Goal: Information Seeking & Learning: Check status

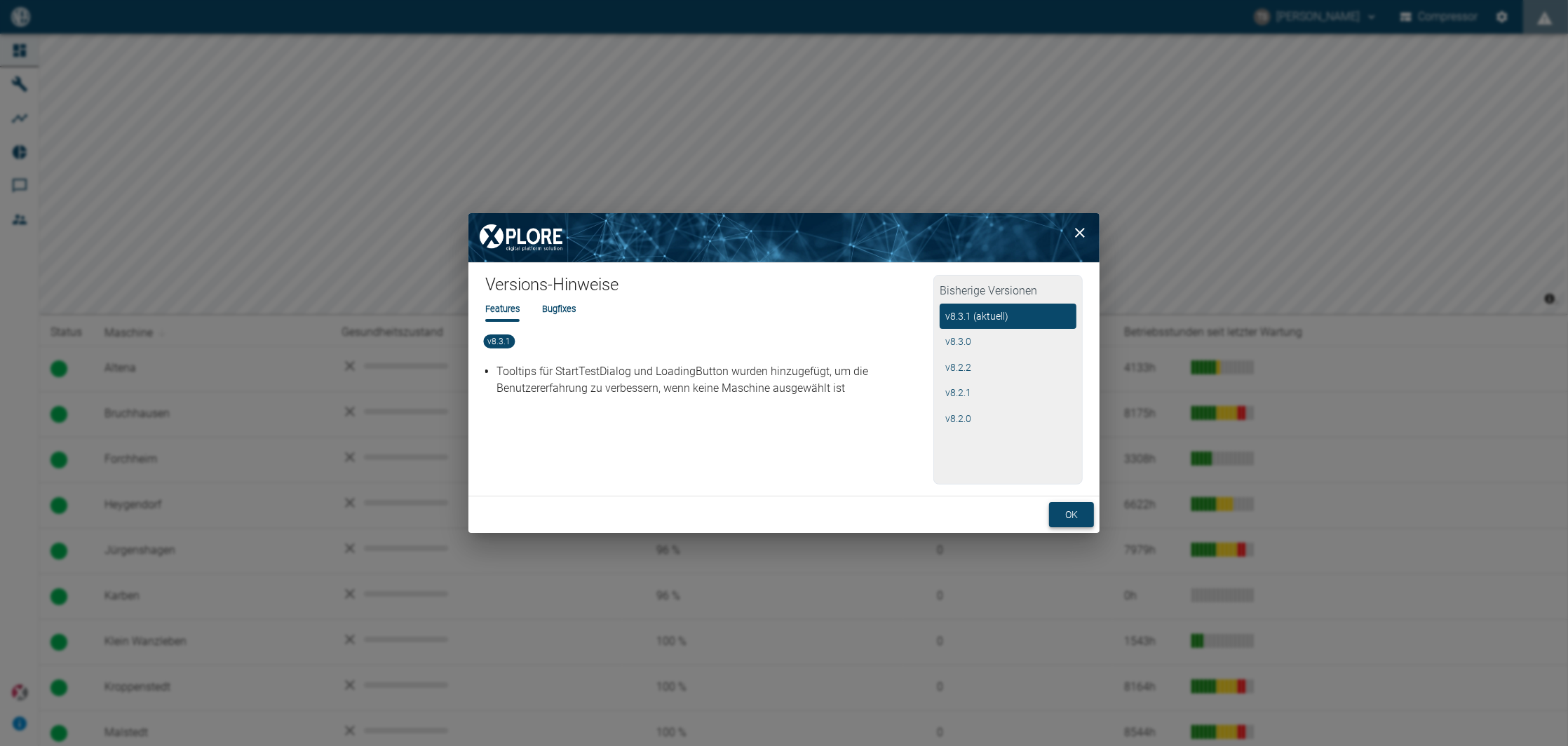
click at [1068, 510] on button "ok" at bounding box center [1071, 515] width 44 height 26
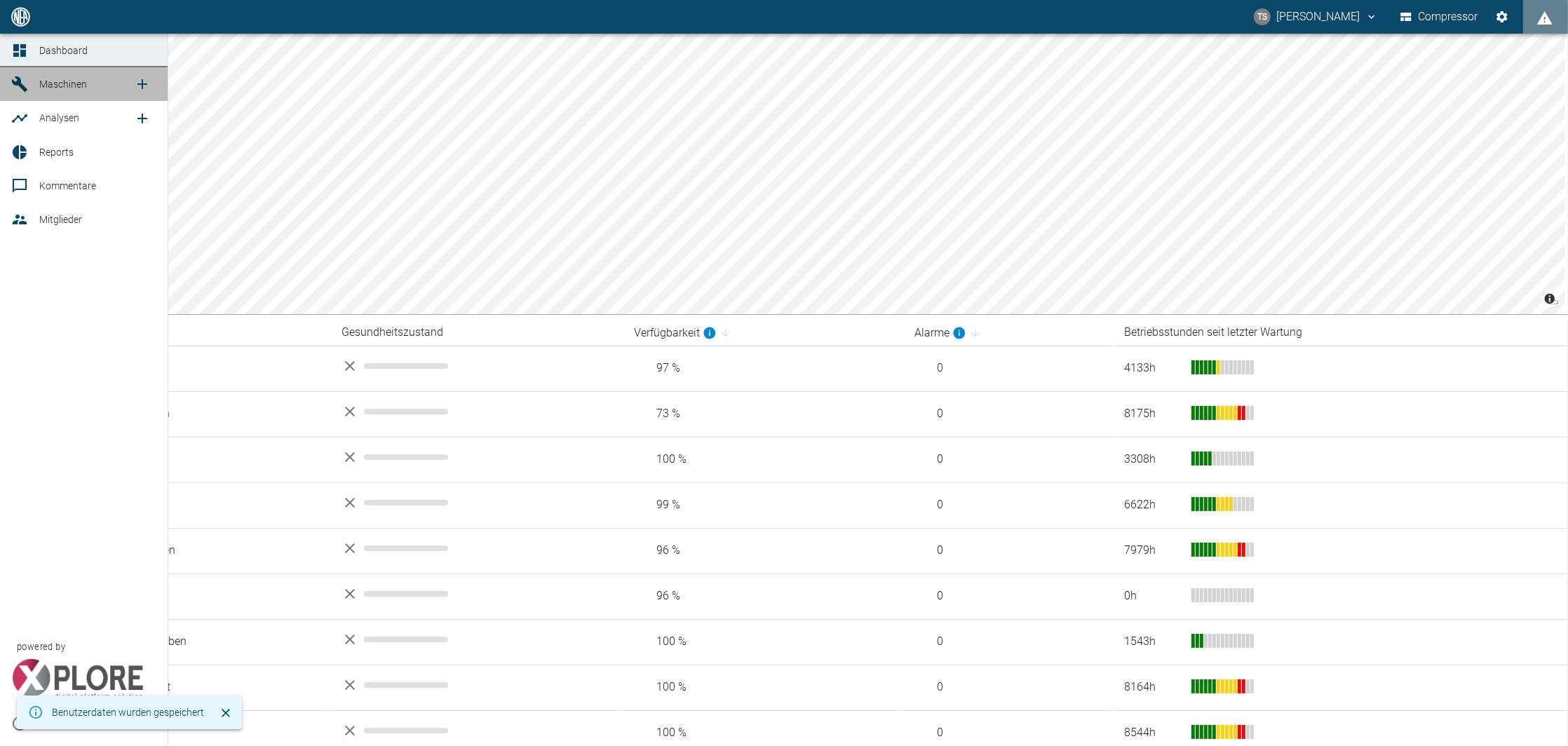
click at [15, 82] on icon at bounding box center [19, 83] width 15 height 15
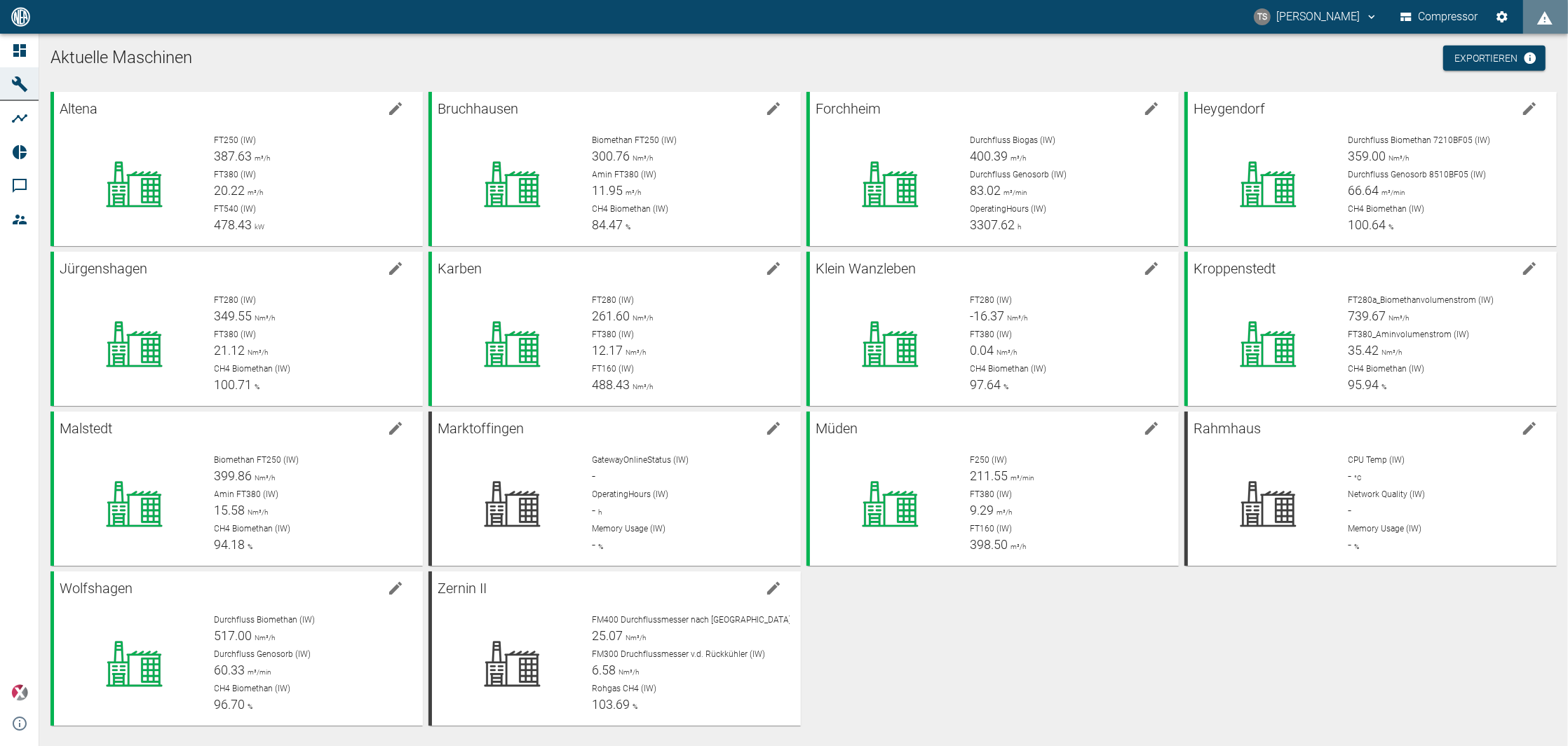
scroll to position [5, 0]
click at [900, 604] on div "Altena FT250 (IW) 387.27 m³/h FT380 (IW) 20.39 m³/h FT540 (IW) 467.05 kW Bruchh…" at bounding box center [800, 404] width 1512 height 639
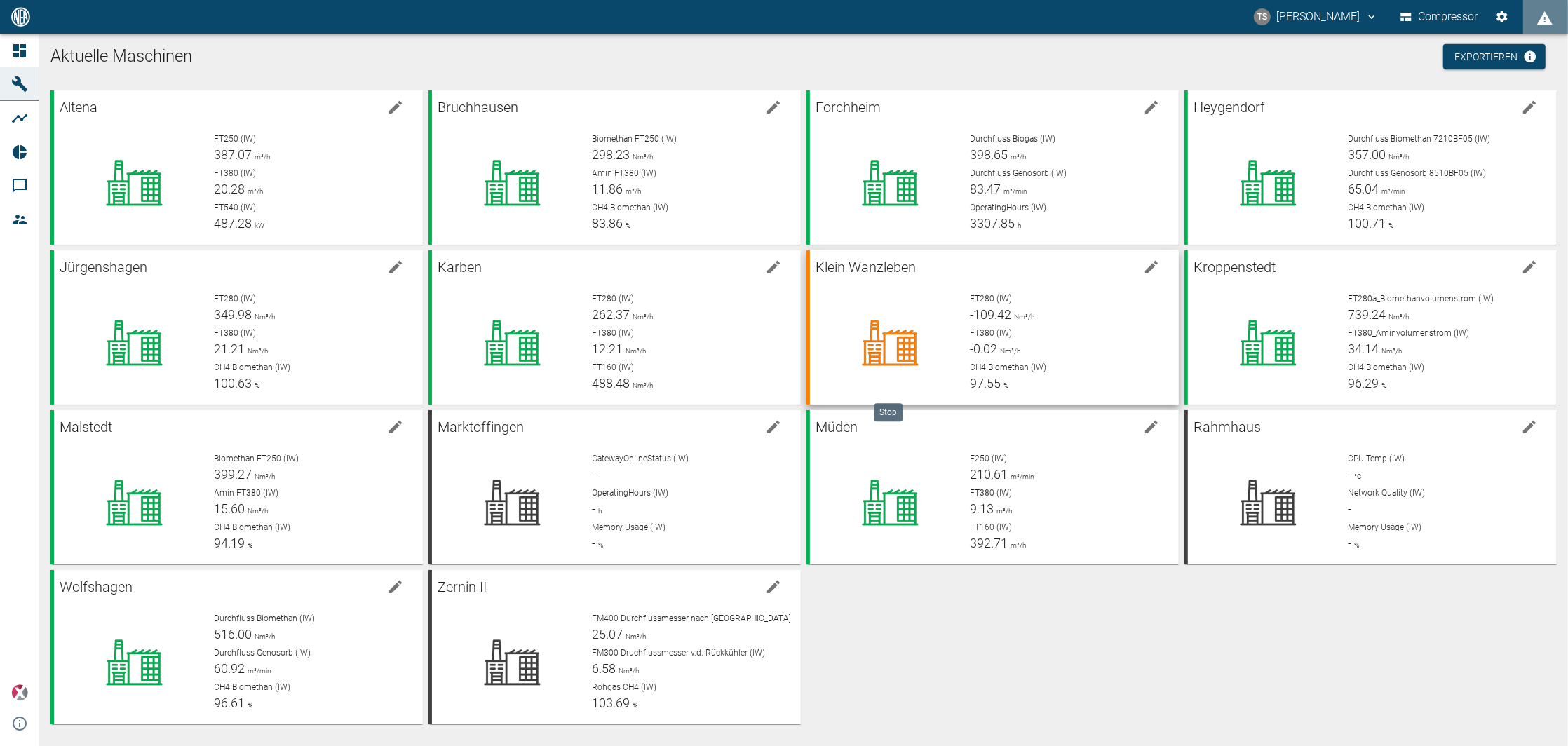
click at [942, 348] on icon at bounding box center [890, 343] width 110 height 56
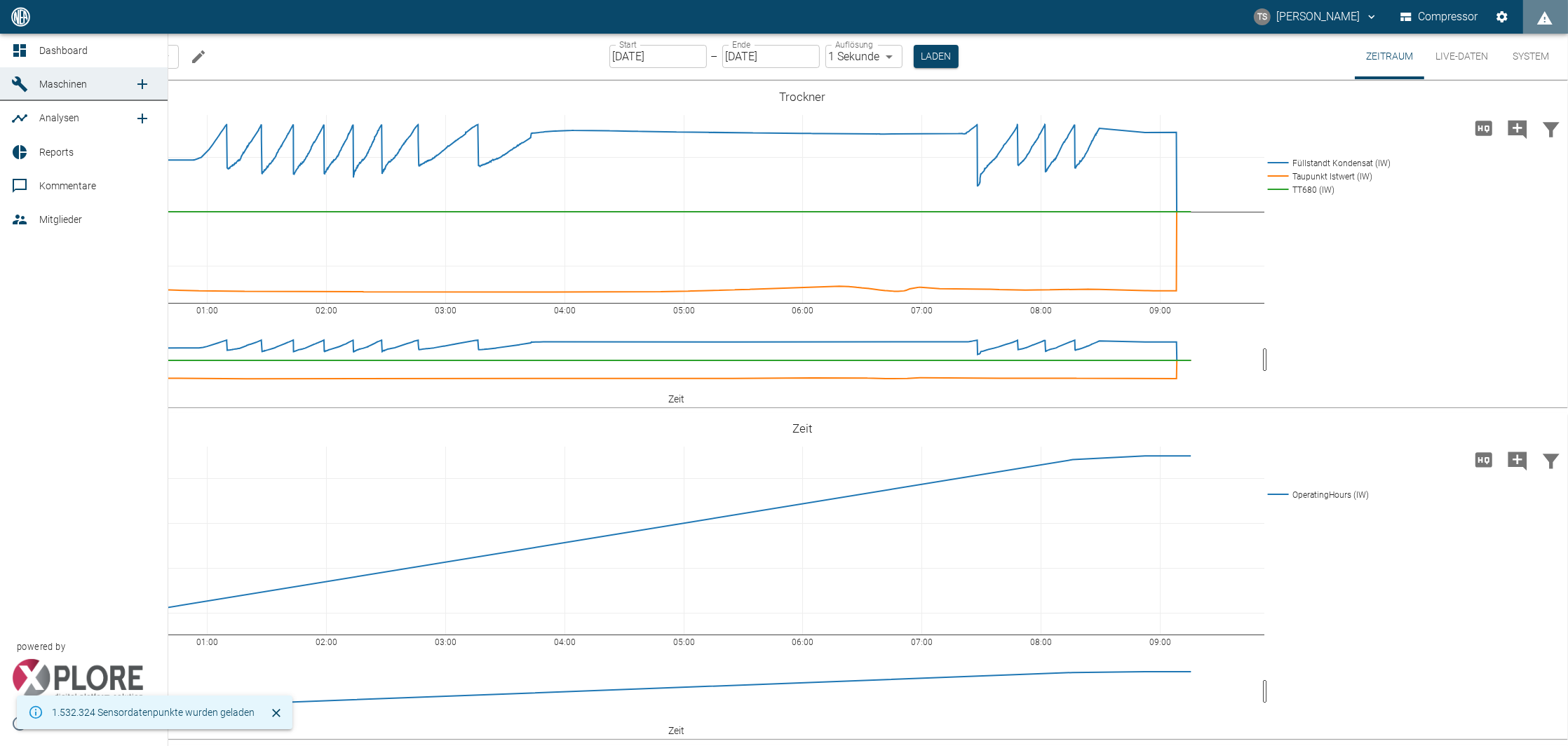
drag, startPoint x: 27, startPoint y: 62, endPoint x: 53, endPoint y: 82, distance: 32.8
click at [27, 62] on link "Dashboard" at bounding box center [83, 50] width 168 height 34
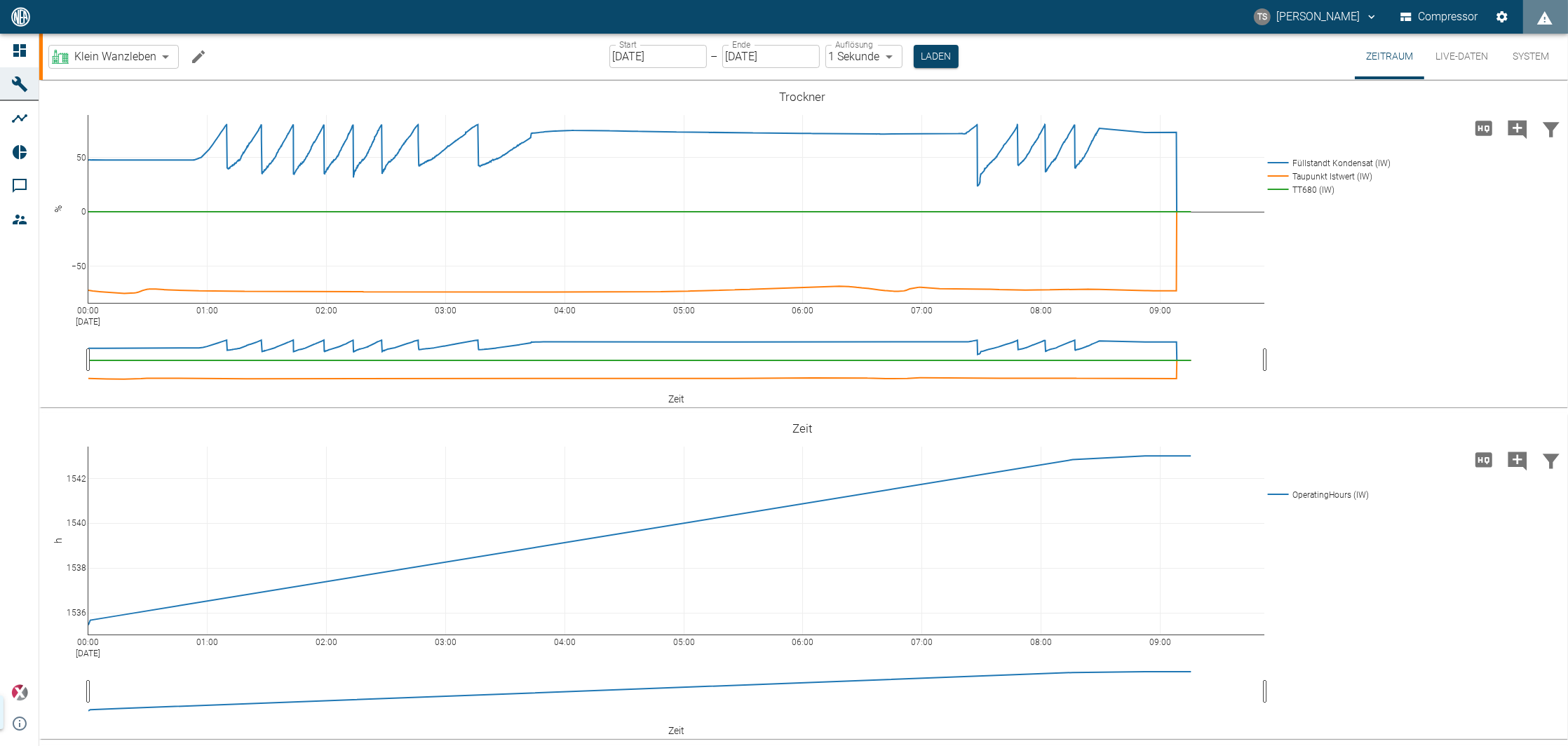
click at [63, 53] on body "TS Timo Streitbürger Compressor Dashboard Maschinen Analysen Reports Kommentare…" at bounding box center [784, 373] width 1568 height 746
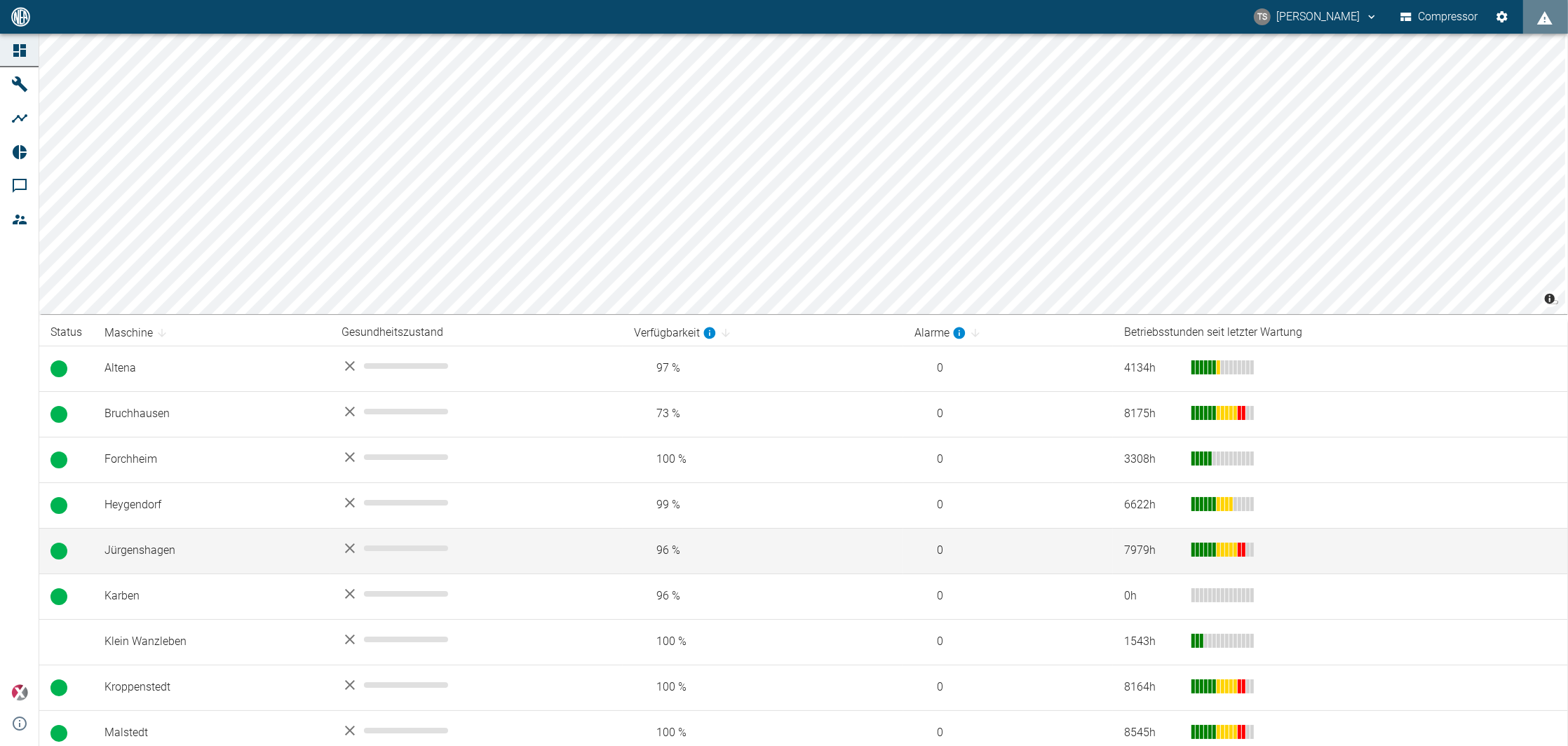
click at [122, 556] on td "Jürgenshagen" at bounding box center [211, 550] width 237 height 45
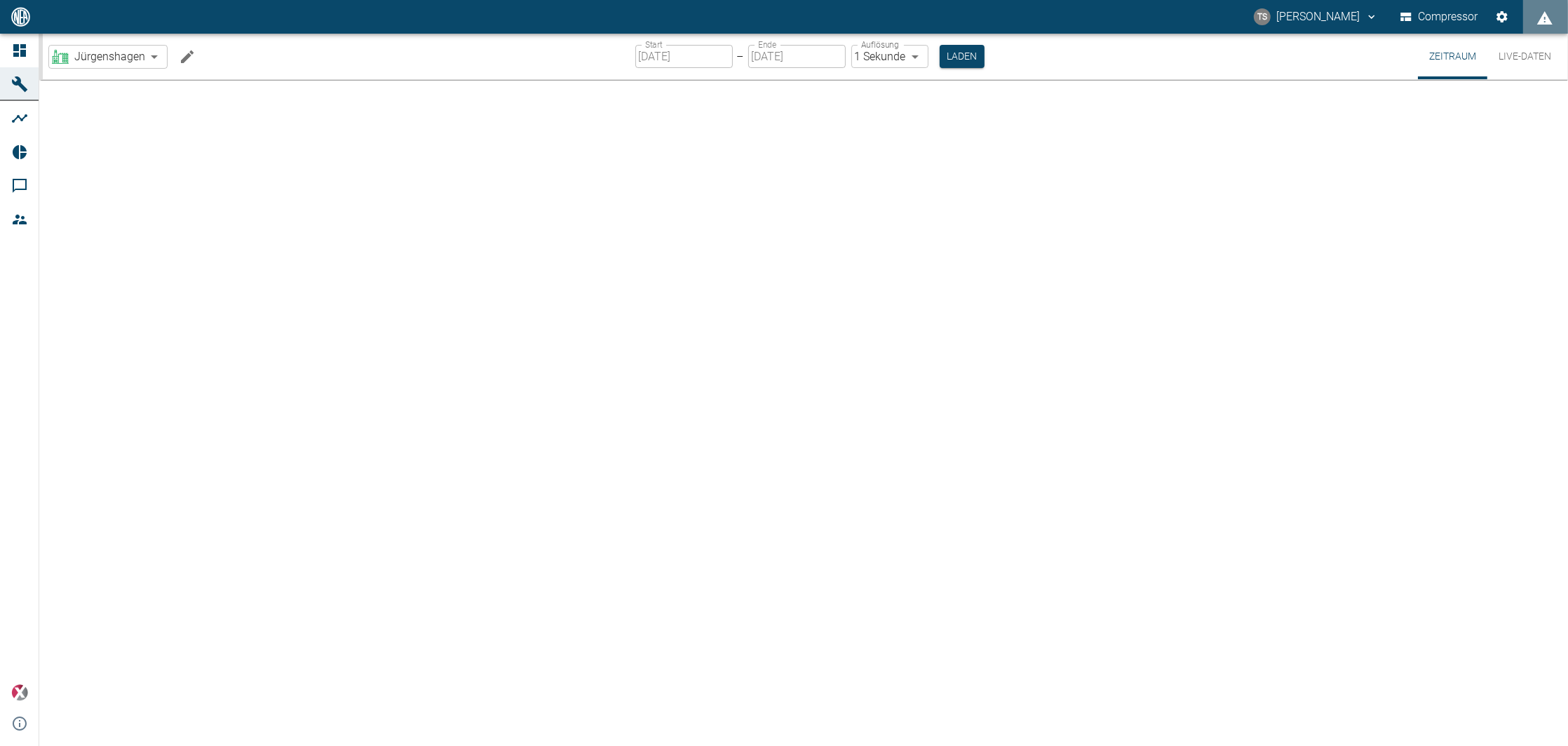
type input "2min"
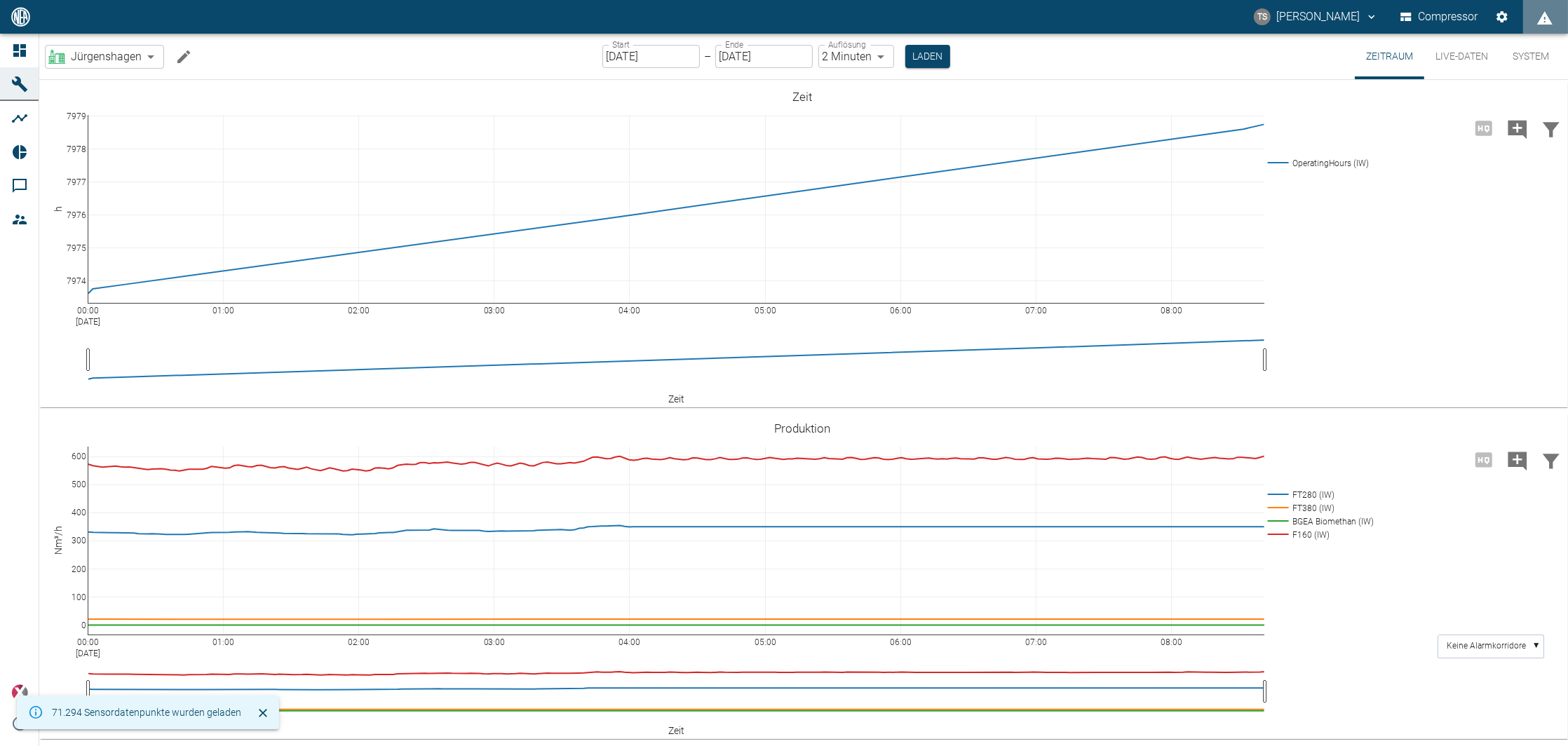
click at [654, 57] on input "10.09.2025" at bounding box center [650, 56] width 97 height 24
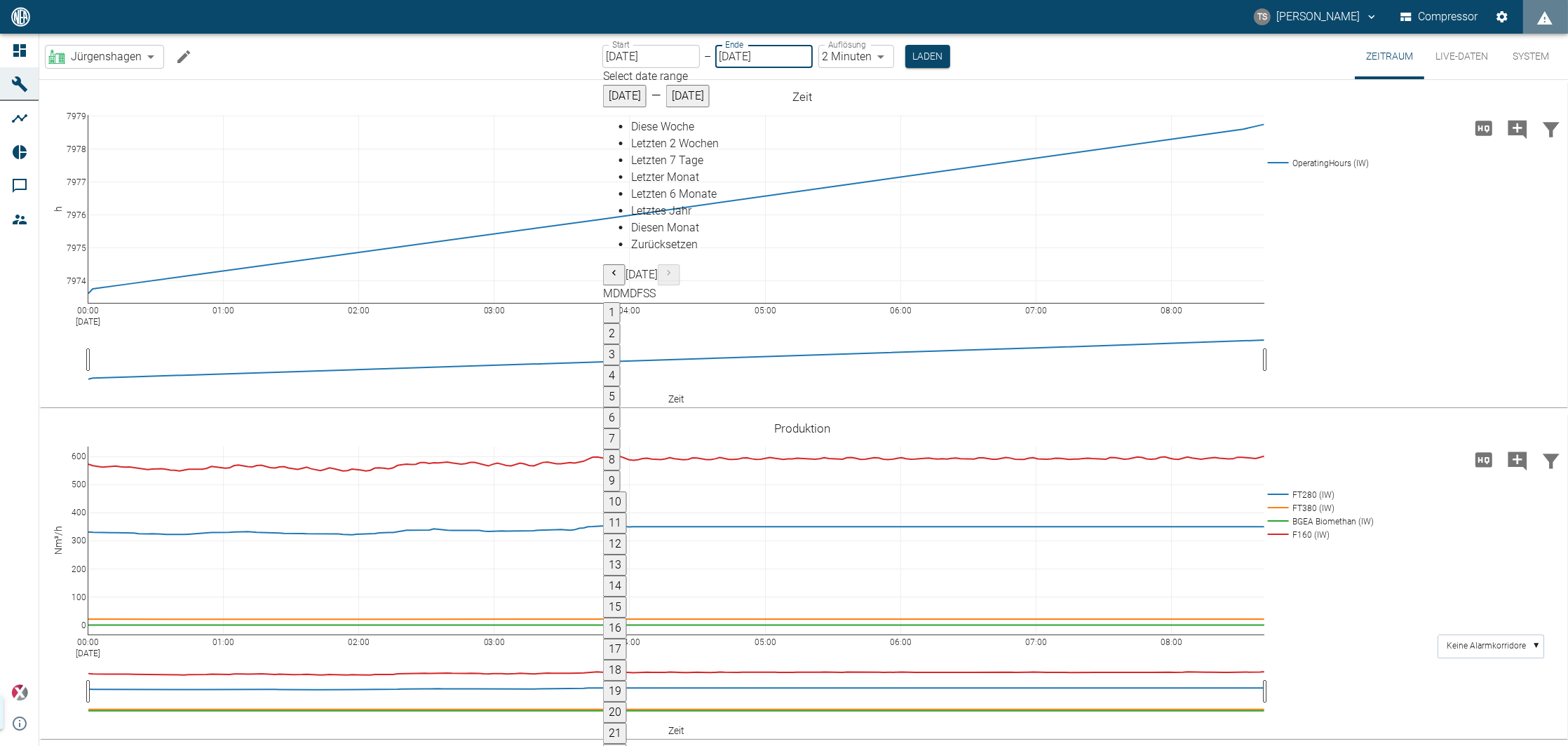
type input "05.09.2025"
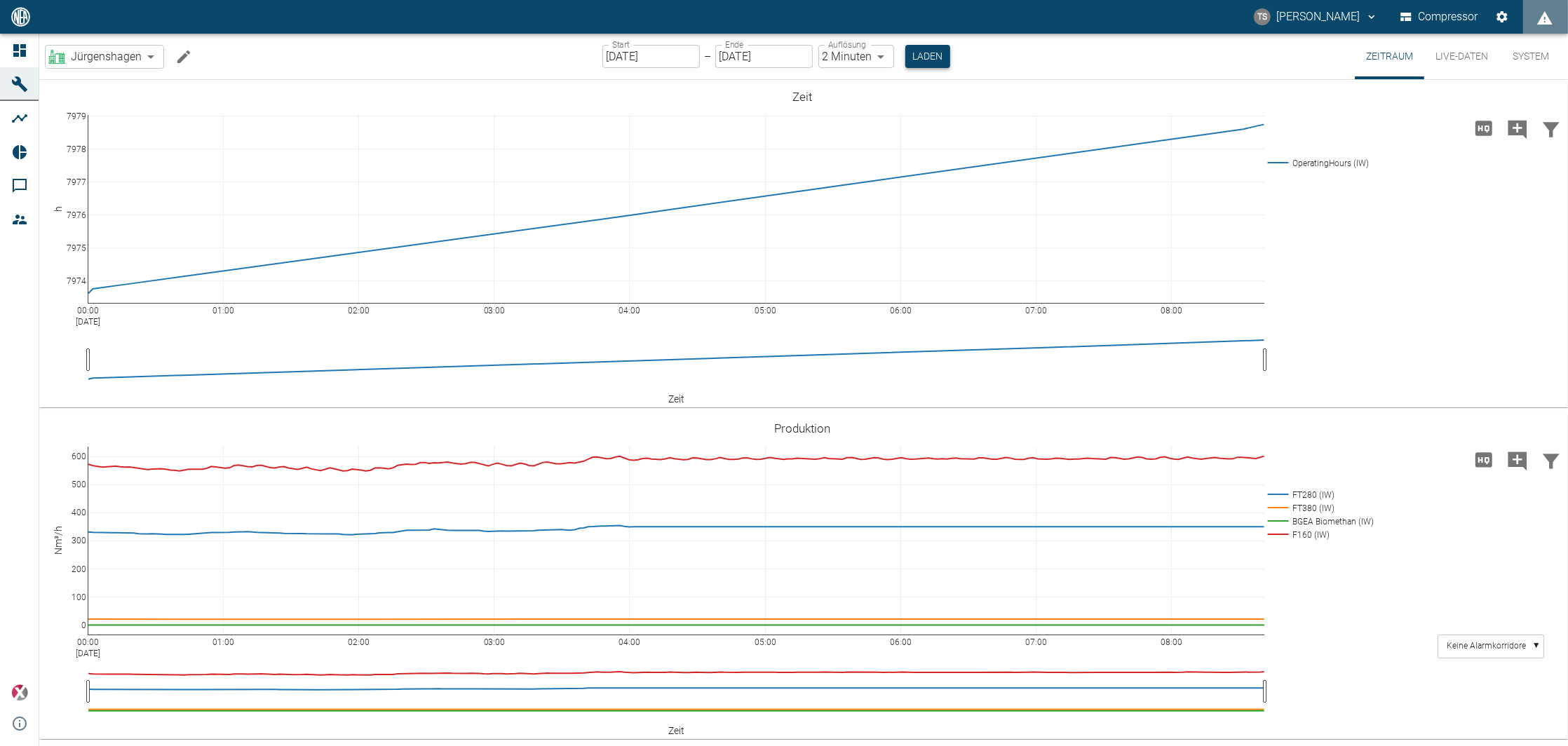
click at [920, 56] on button "Laden" at bounding box center [927, 56] width 44 height 24
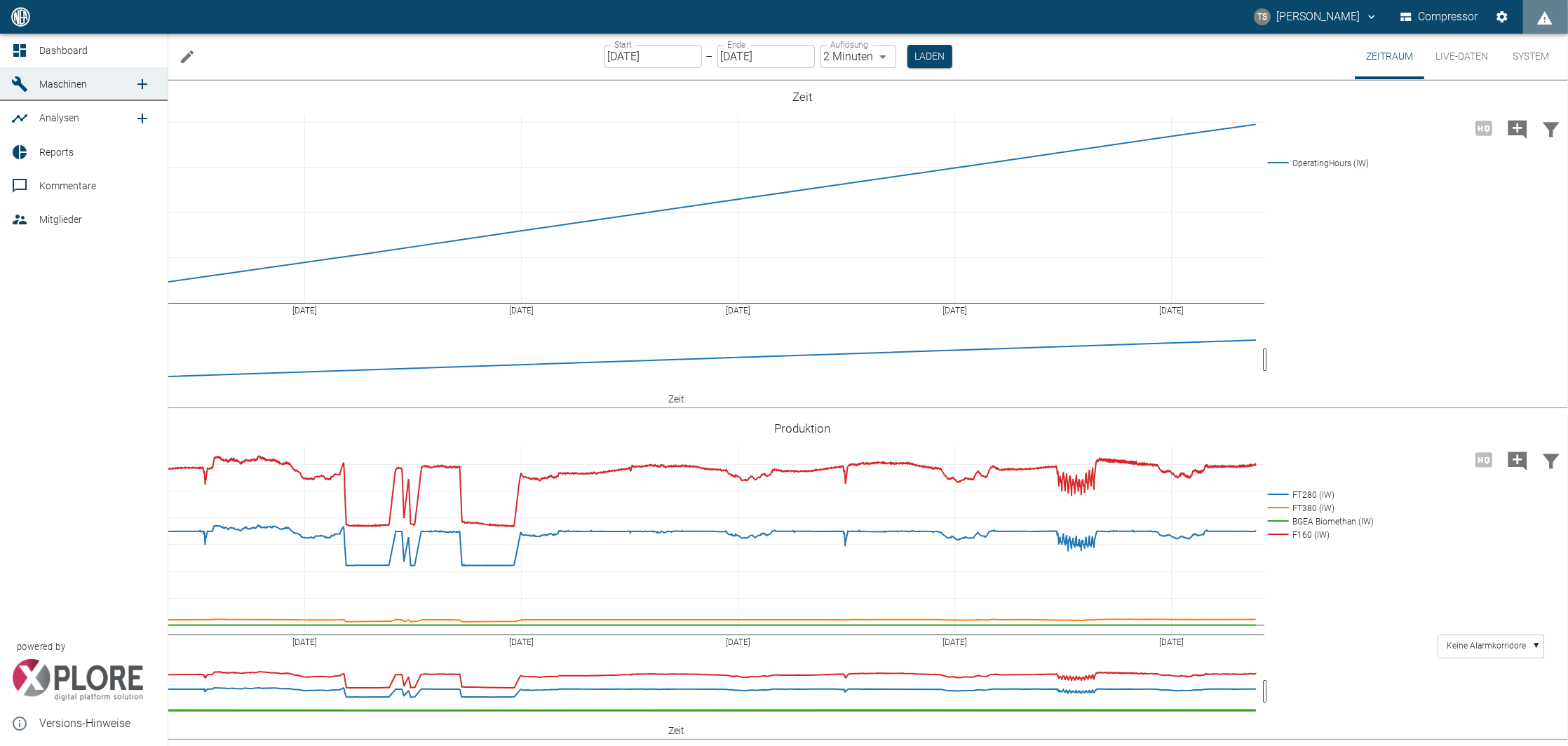
click at [29, 146] on div at bounding box center [21, 151] width 21 height 17
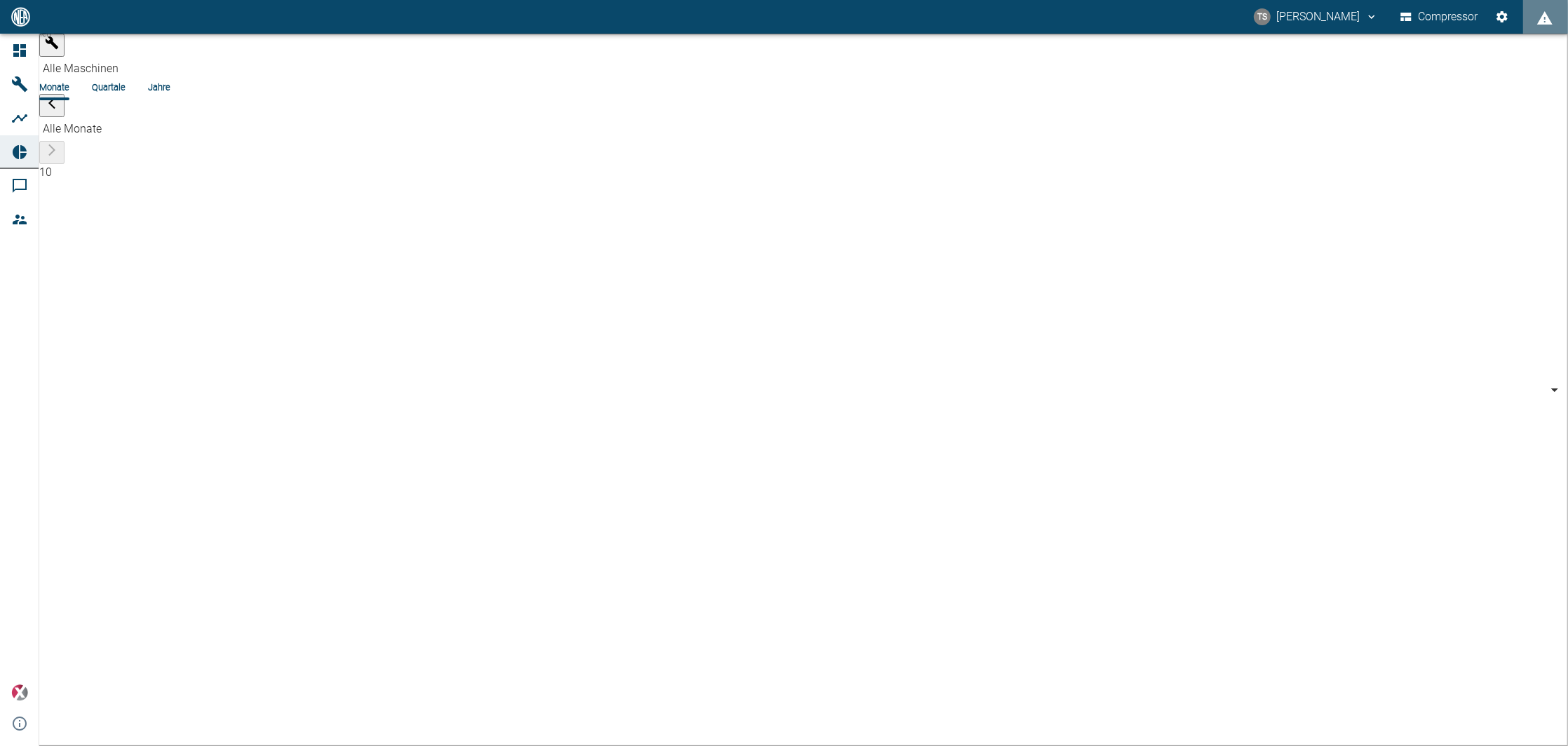
click at [125, 81] on li "Quartale" at bounding box center [108, 87] width 34 height 14
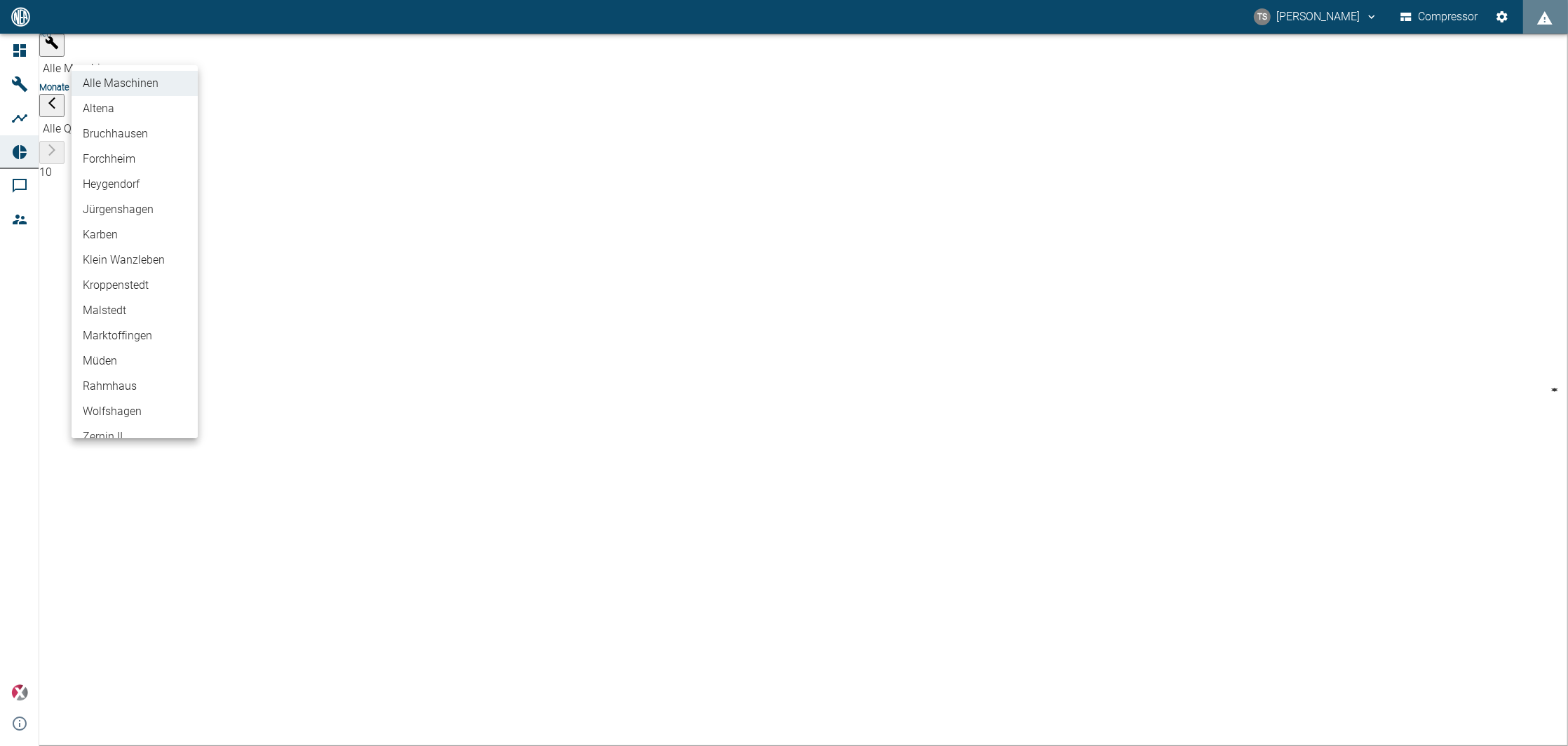
click at [131, 48] on body "TS Timo Streitbürger Compressor Dashboard Maschinen Analysen Reports Kommentare…" at bounding box center [784, 373] width 1568 height 746
click at [112, 211] on li "Jürgenshagen" at bounding box center [134, 209] width 126 height 25
type input "381d891b-1471-48c8-b76d-f56620aafa3d"
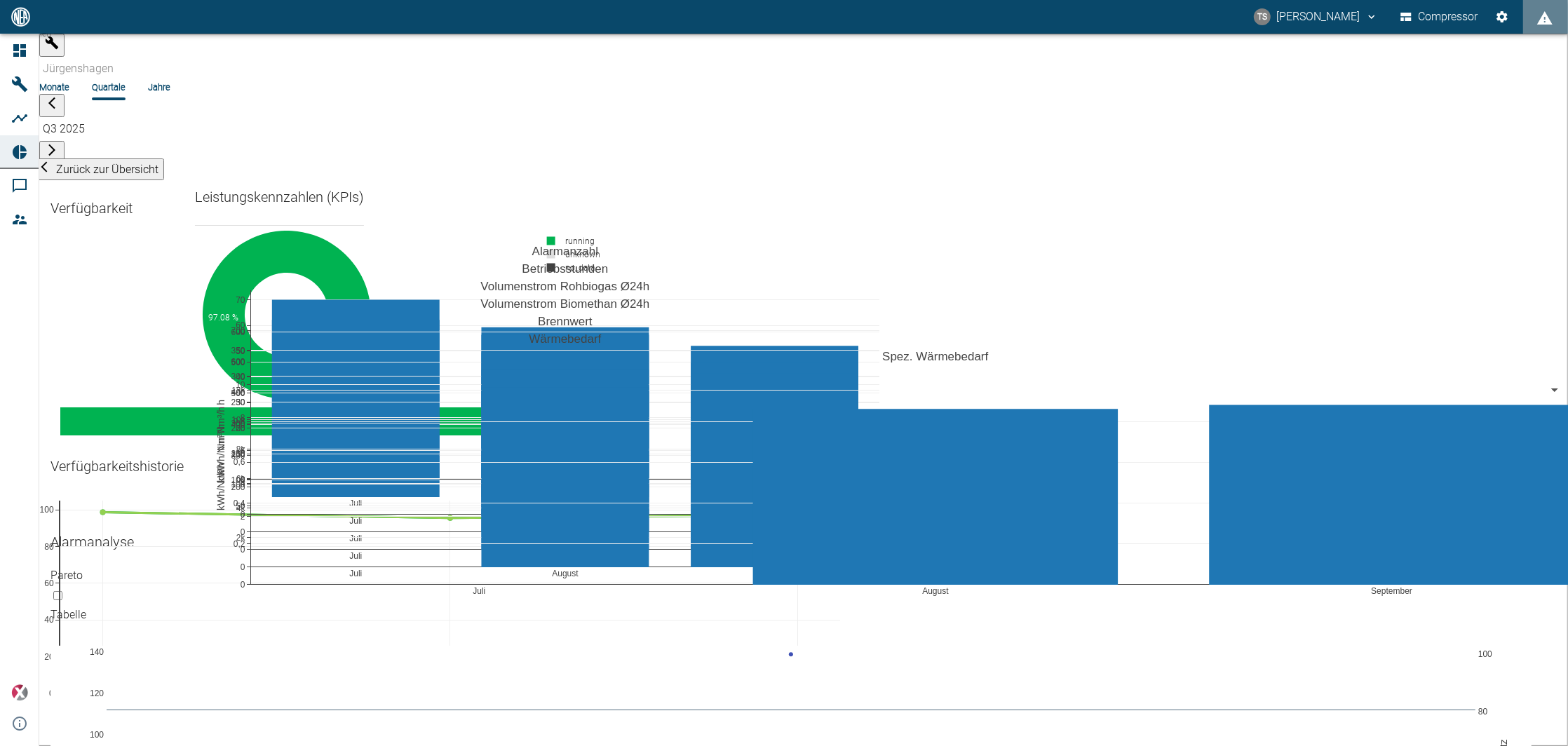
click at [70, 81] on li "Monate" at bounding box center [54, 87] width 30 height 14
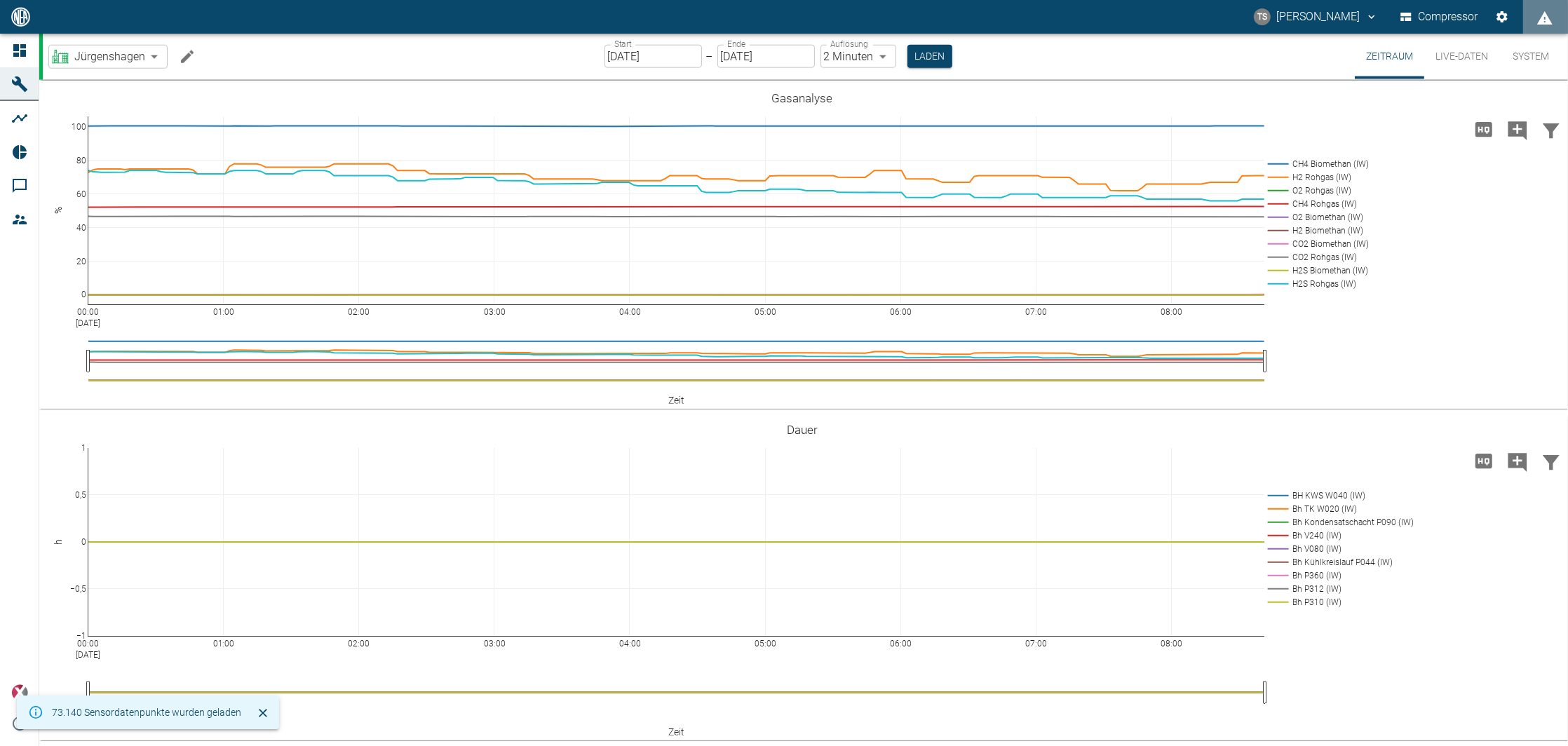
scroll to position [2148, 0]
click at [1286, 171] on rect at bounding box center [1316, 164] width 103 height 14
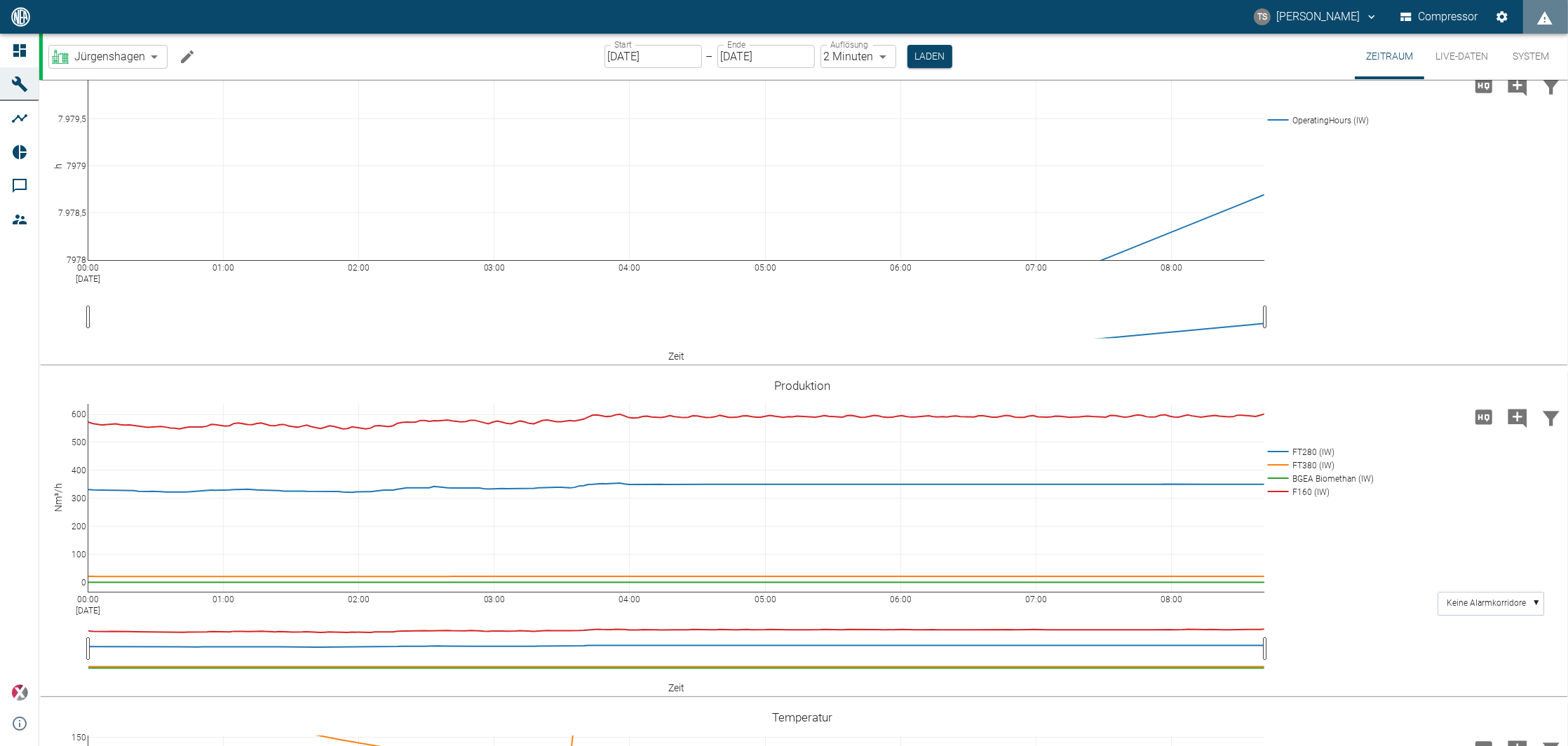
scroll to position [0, 0]
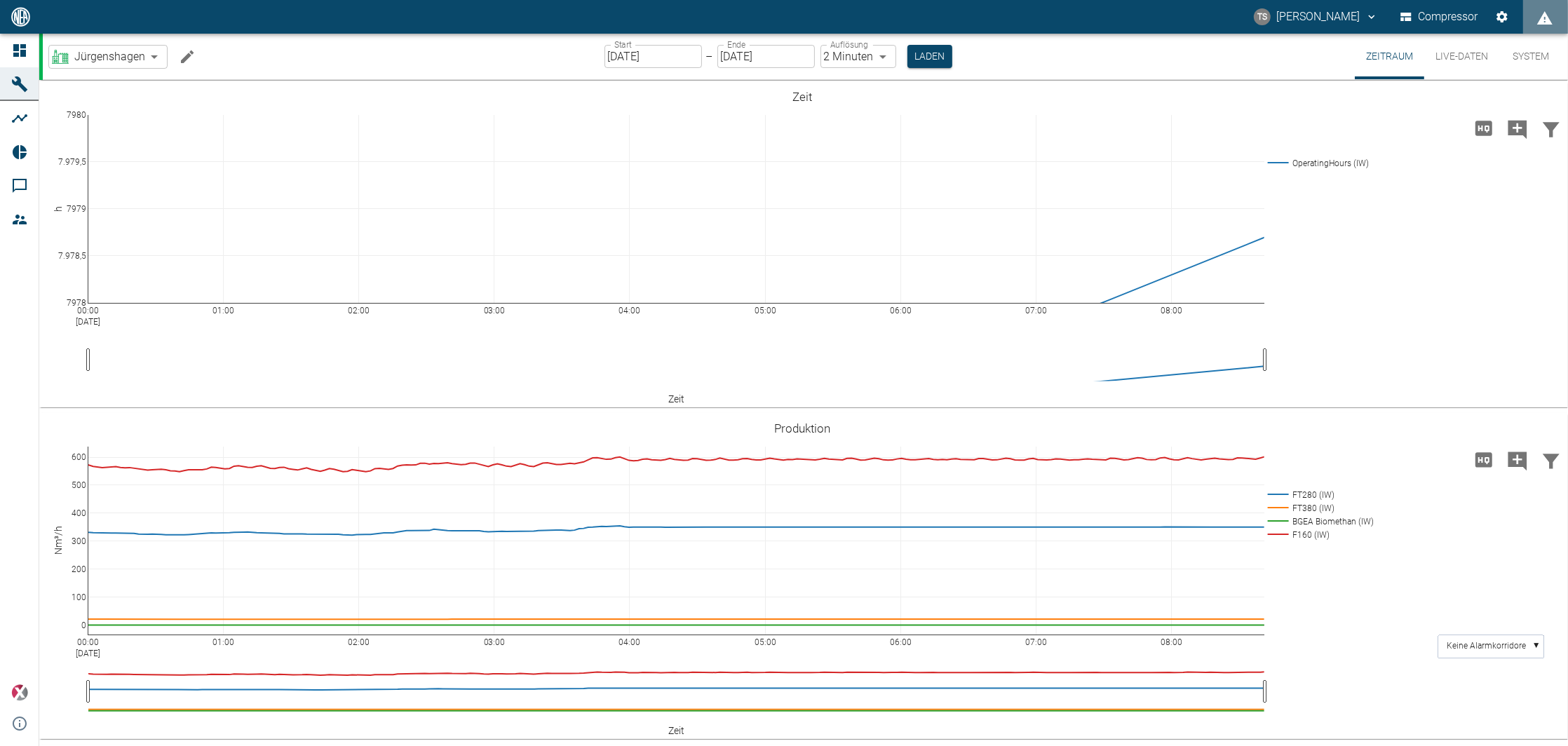
click at [136, 54] on body "TS Timo Streitbürger Compressor Dashboard Maschinen Analysen Reports Kommentare…" at bounding box center [784, 373] width 1568 height 746
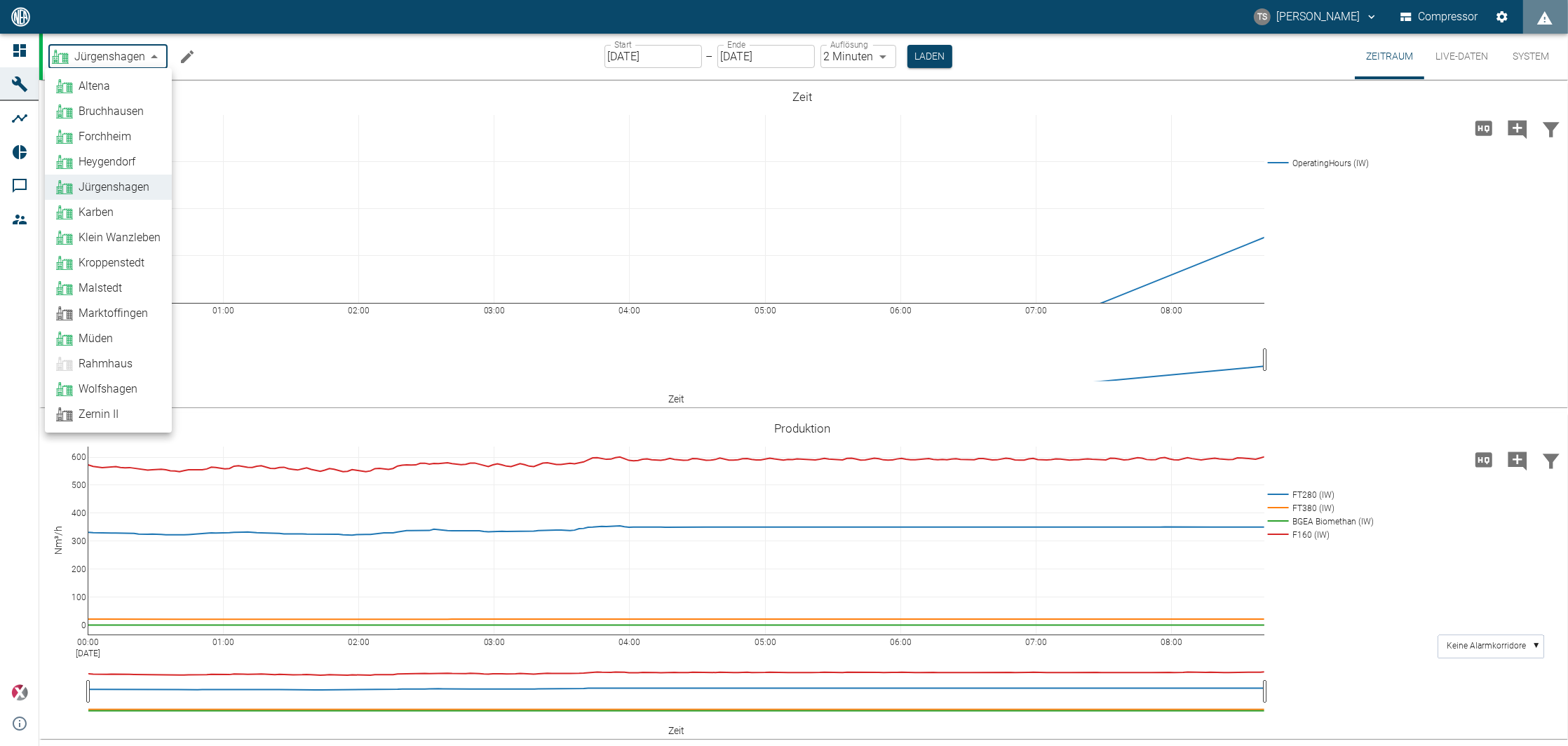
click at [136, 54] on div at bounding box center [784, 373] width 1568 height 746
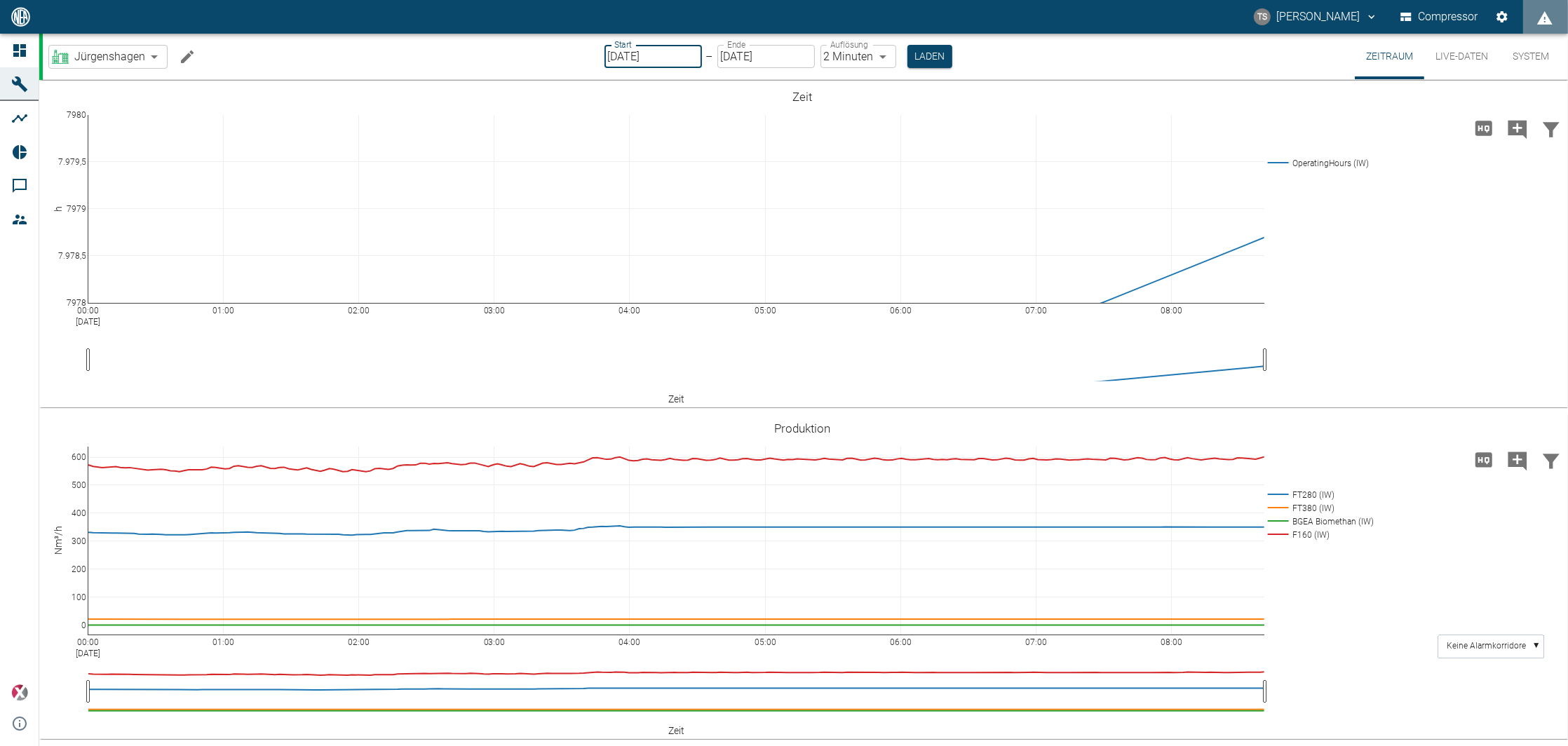
click at [673, 56] on input "10.09.2025" at bounding box center [652, 56] width 97 height 24
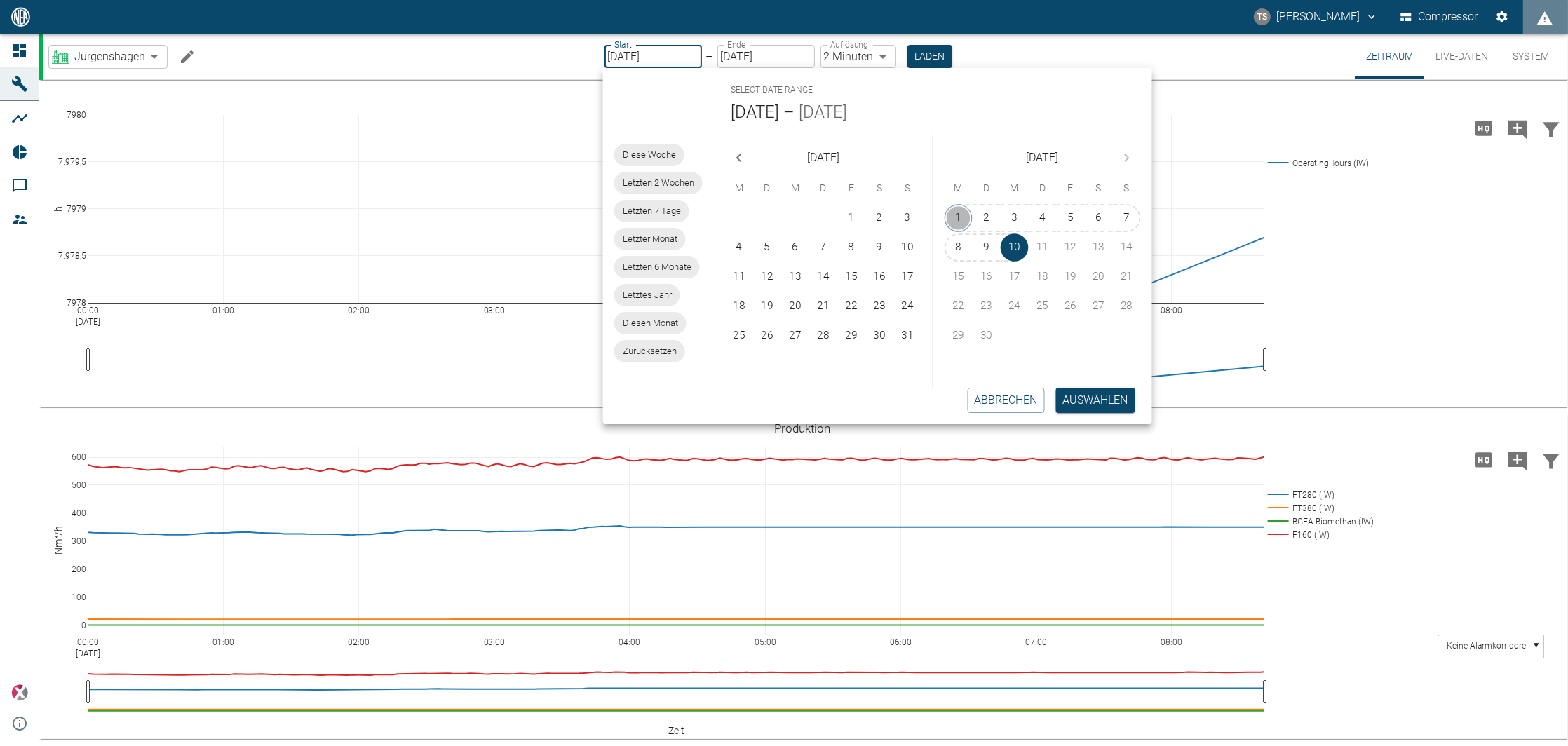
click at [959, 213] on button "1" at bounding box center [958, 218] width 28 height 28
type input "01.09.2025"
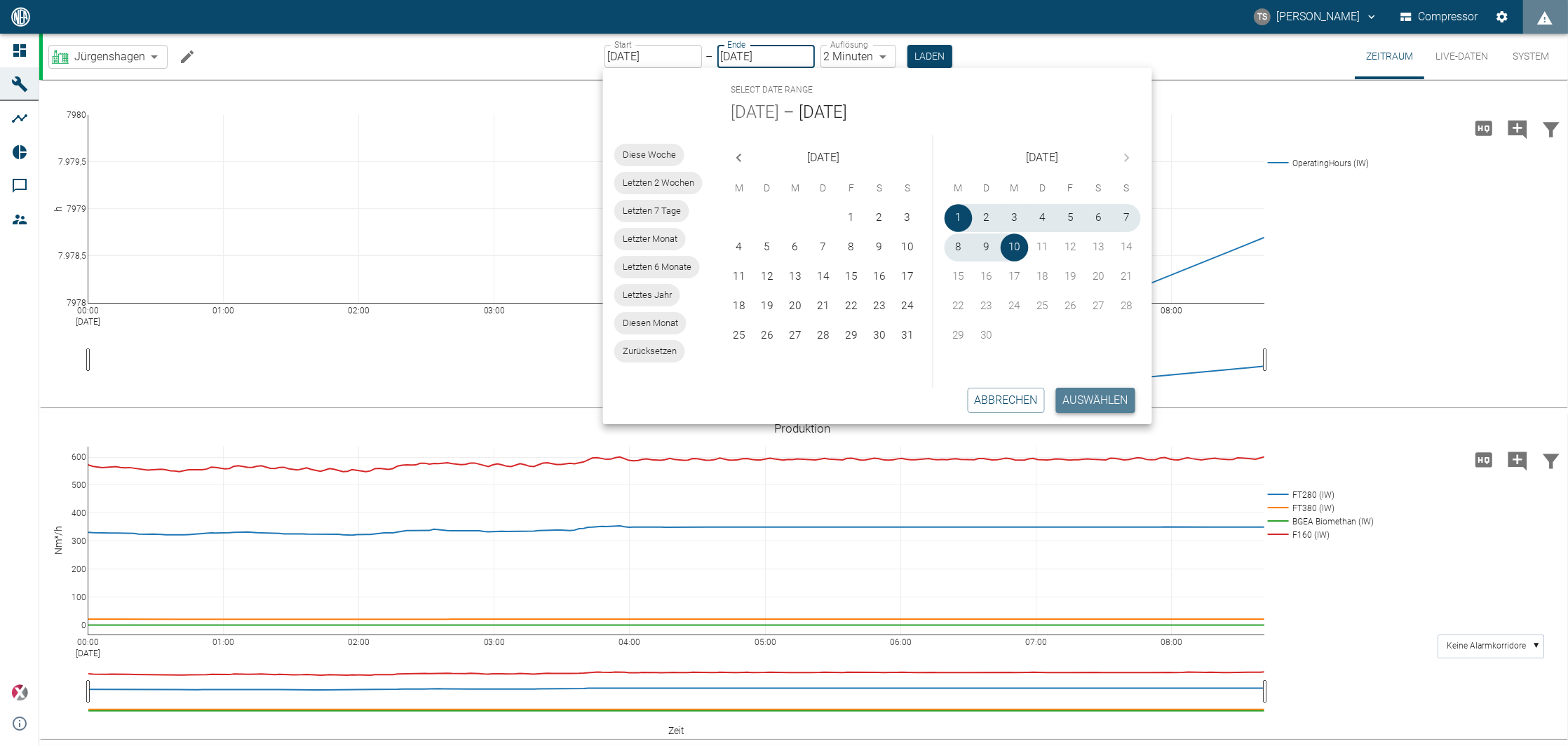
click at [1088, 391] on button "Auswählen" at bounding box center [1095, 401] width 79 height 25
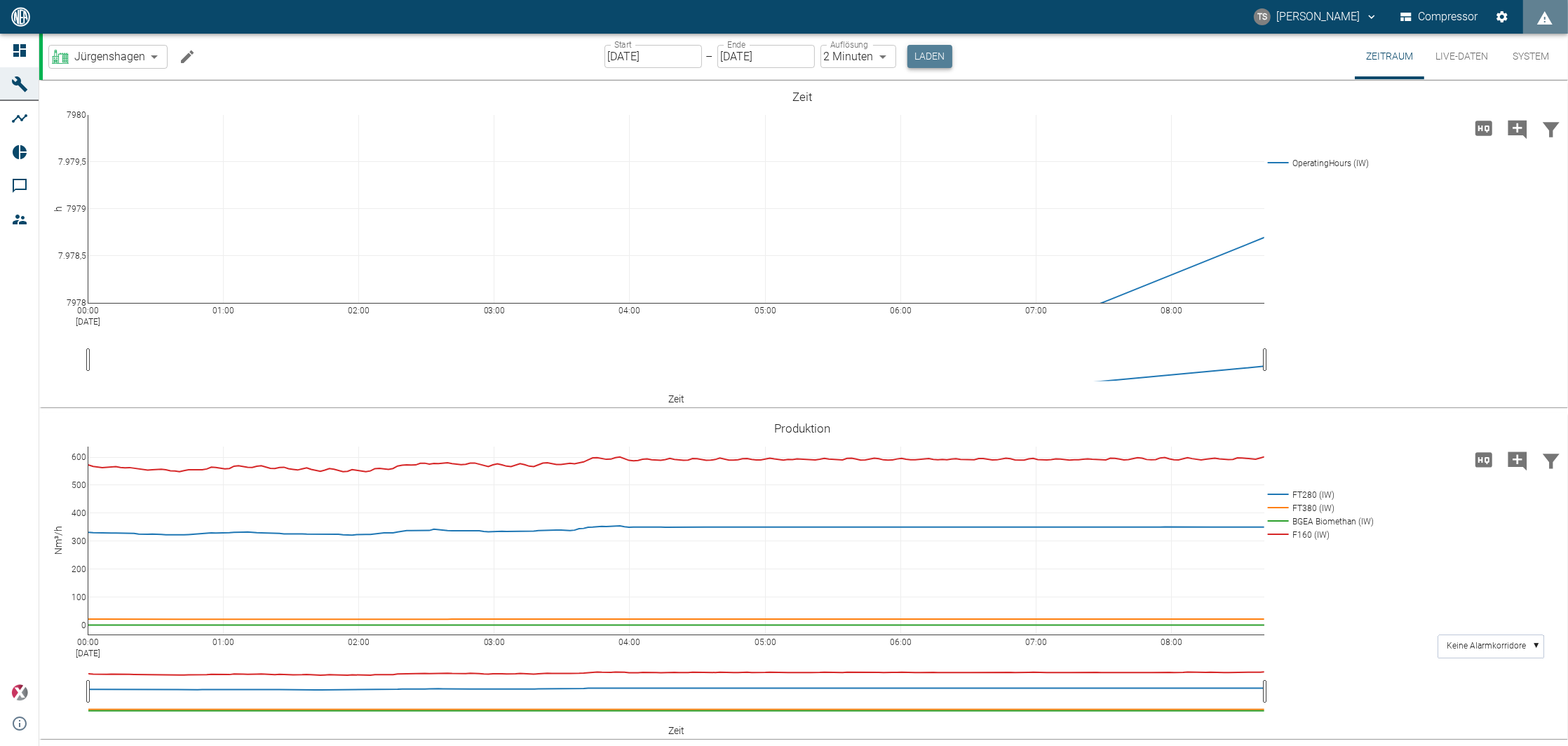
click at [922, 62] on button "Laden" at bounding box center [929, 56] width 44 height 24
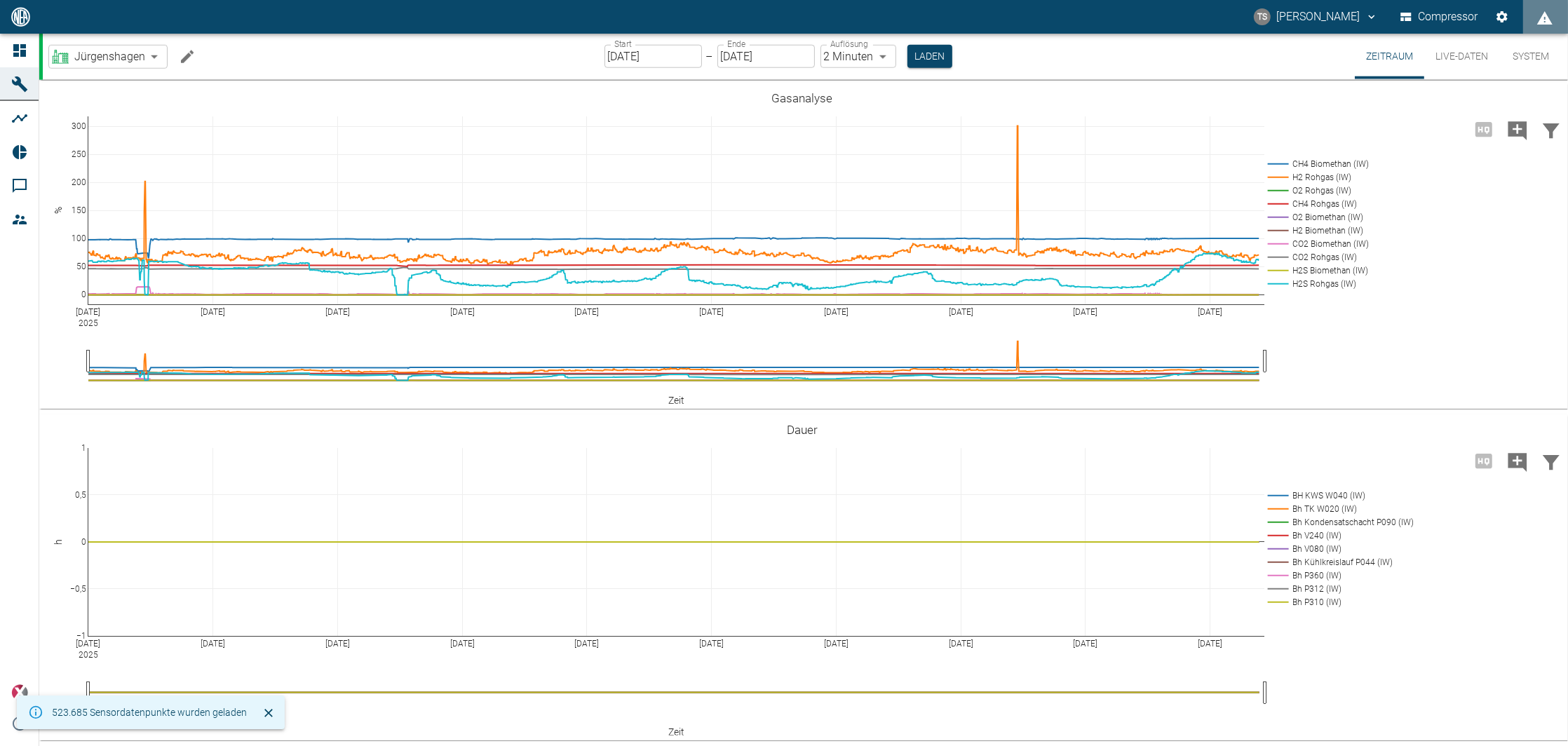
scroll to position [2243, 0]
click at [1282, 171] on rect at bounding box center [1316, 164] width 103 height 14
click at [1305, 171] on rect at bounding box center [1316, 164] width 103 height 14
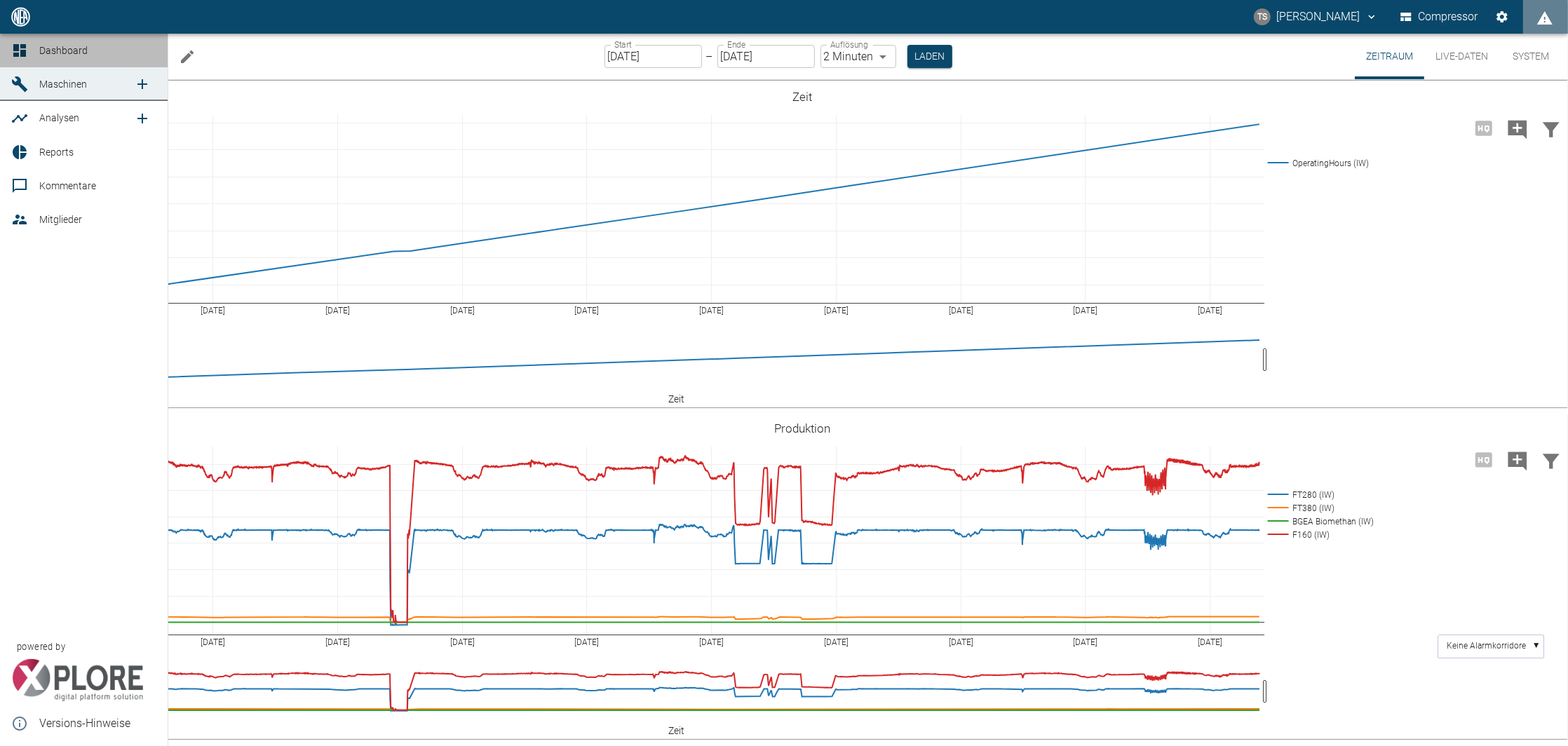
click at [34, 61] on link "Dashboard" at bounding box center [83, 50] width 168 height 34
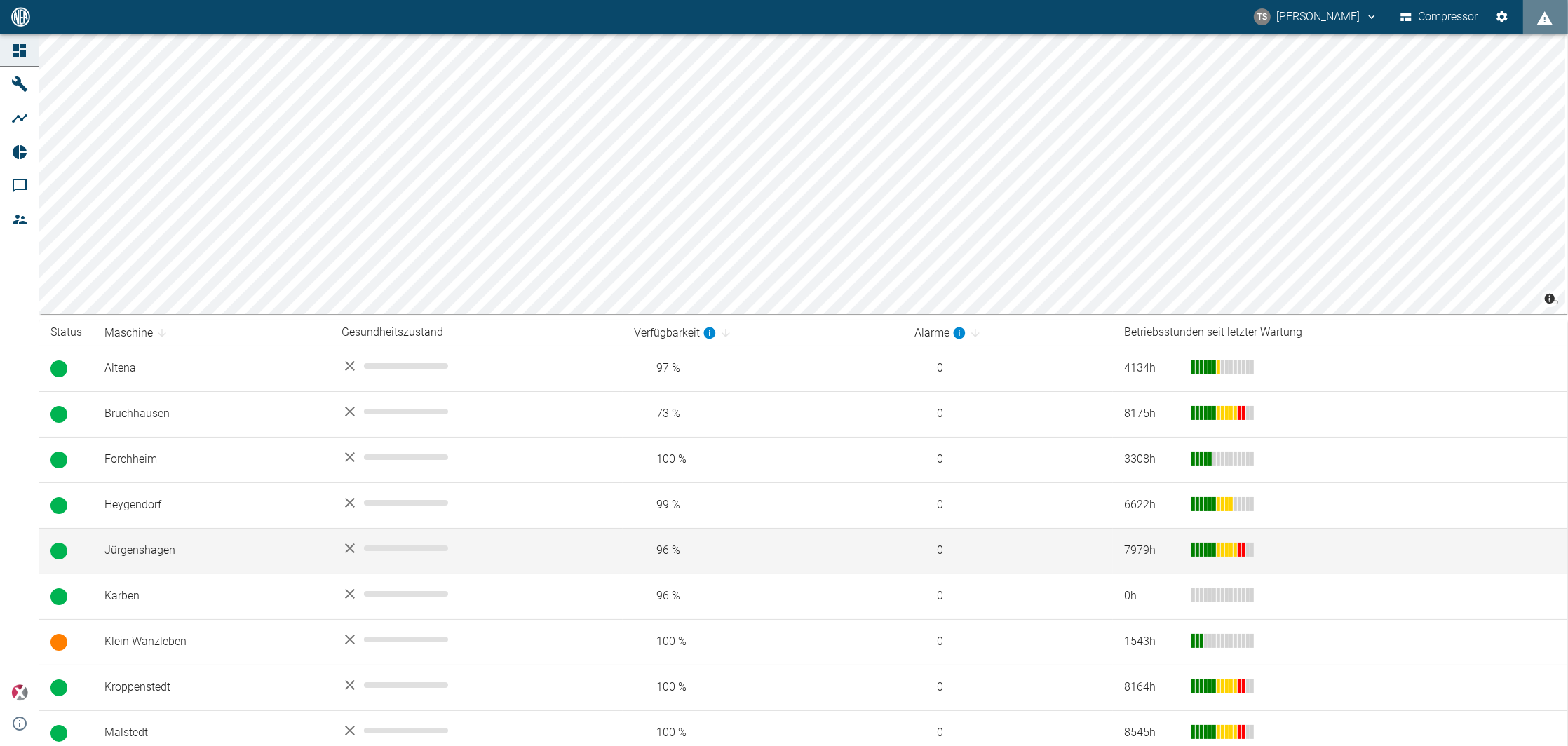
click at [165, 542] on td "Jürgenshagen" at bounding box center [211, 550] width 237 height 45
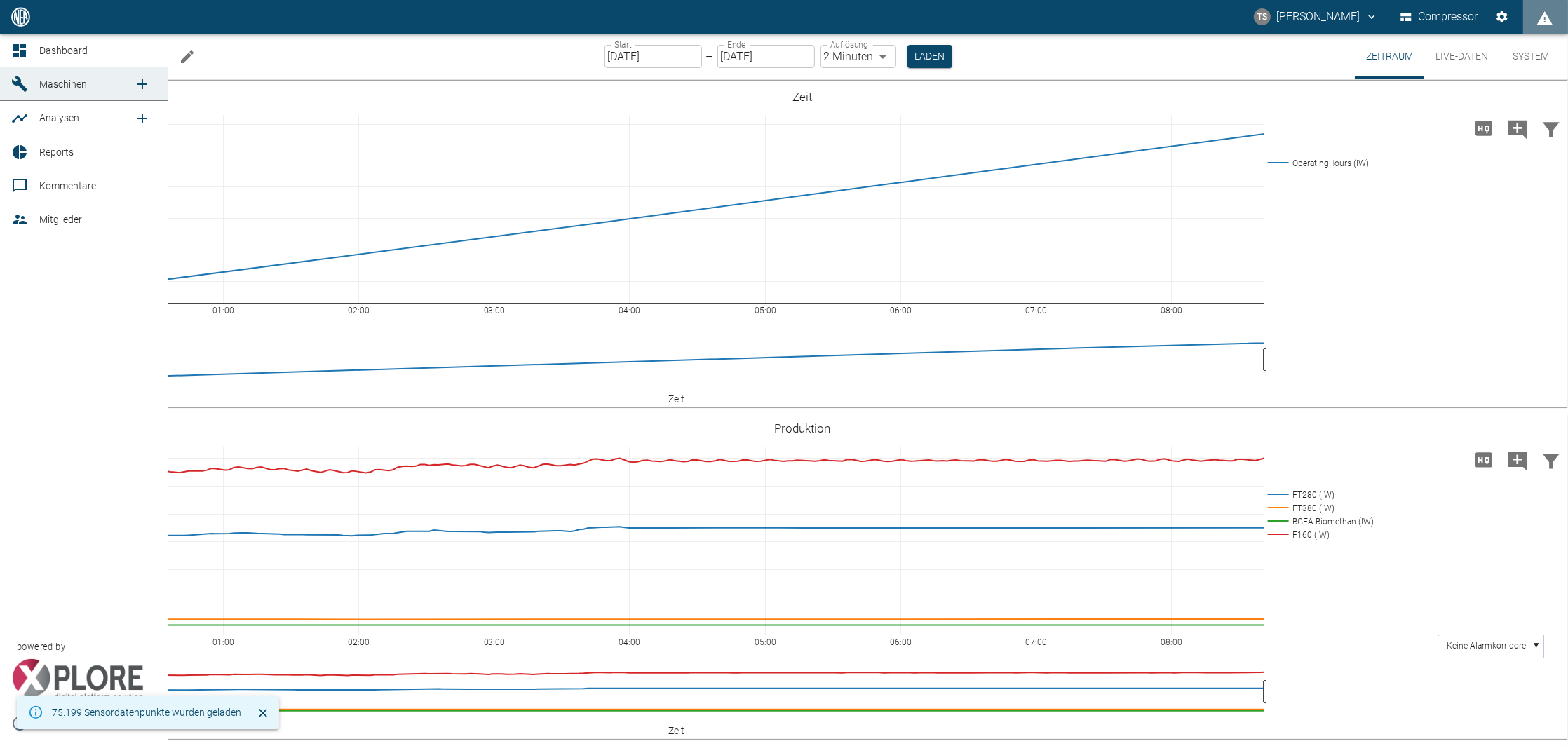
click at [15, 153] on icon at bounding box center [19, 151] width 14 height 14
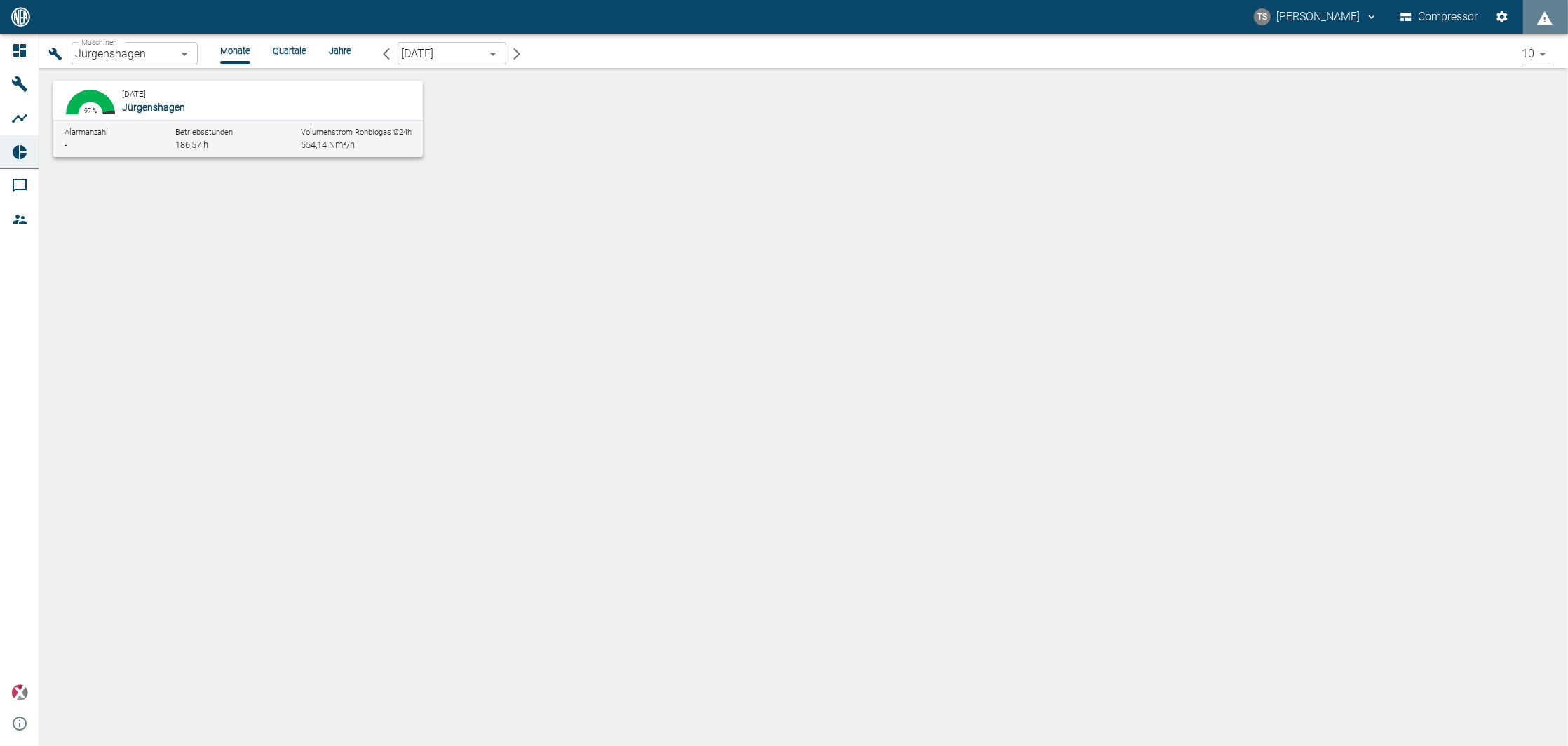
click at [171, 104] on span "Jürgenshagen" at bounding box center [154, 107] width 63 height 11
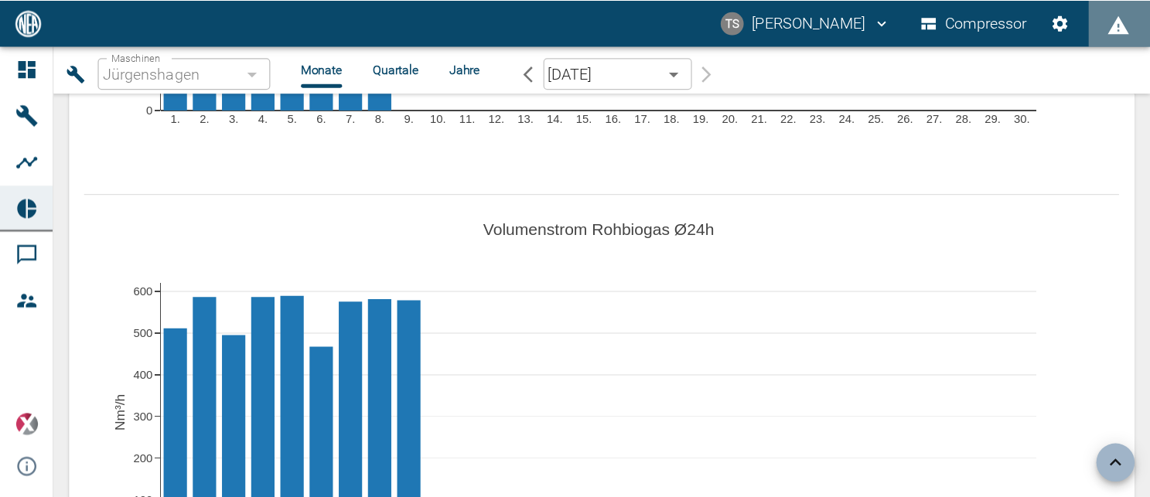
scroll to position [1031, 0]
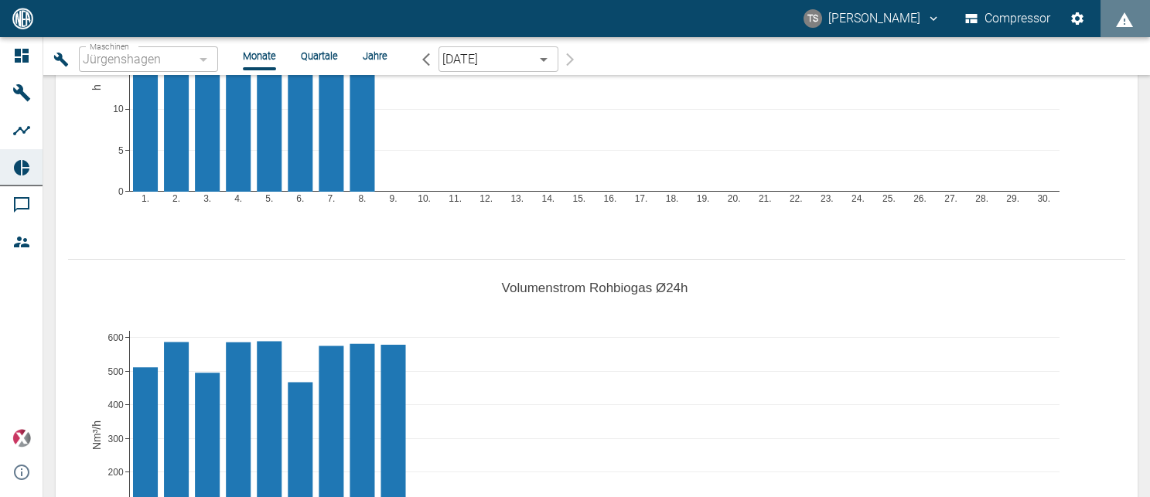
scroll to position [928, 0]
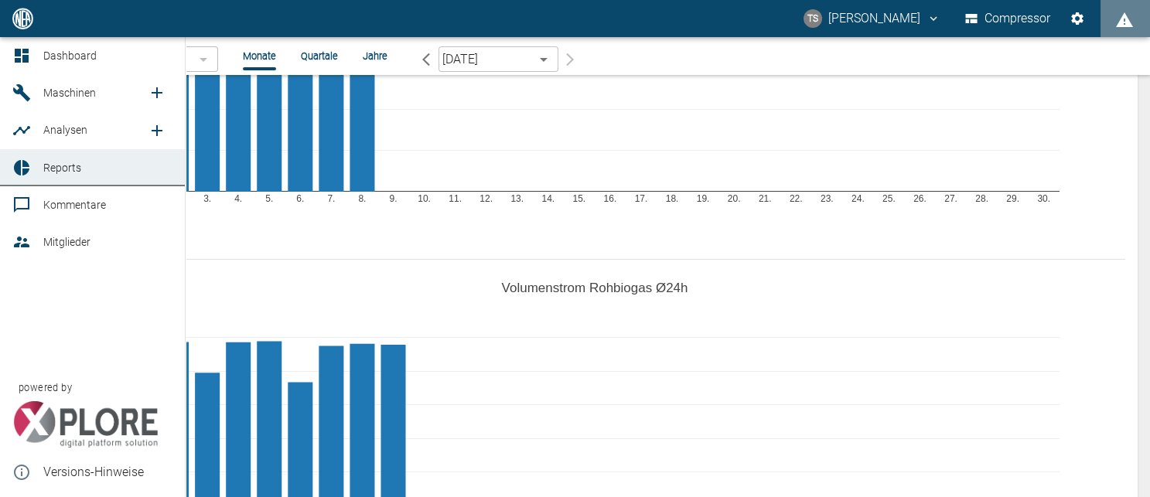
click at [46, 167] on span "Reports" at bounding box center [62, 168] width 38 height 12
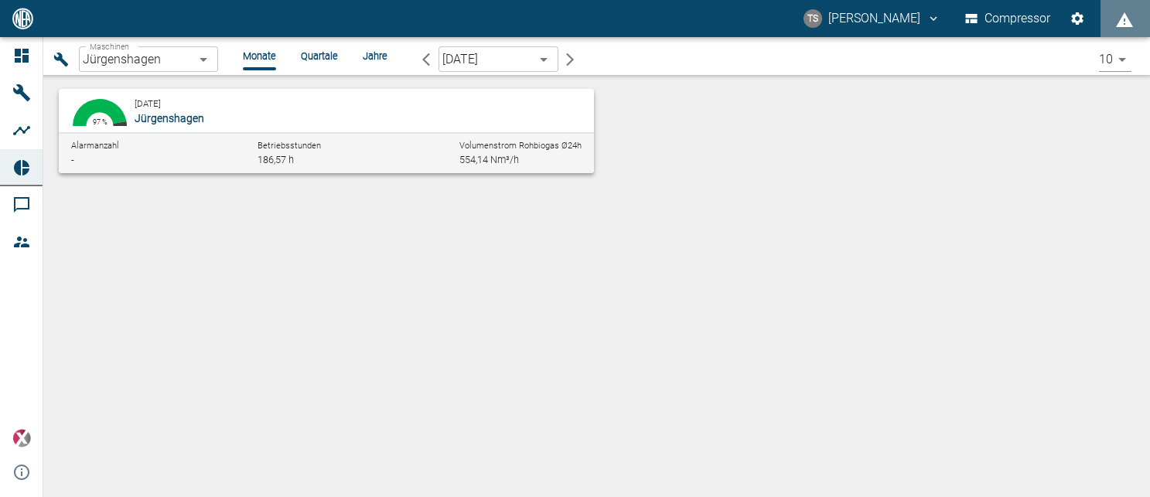
click at [118, 68] on body "TS [PERSON_NAME] Compressor Dashboard Maschinen Analysen Reports Kommentare Mit…" at bounding box center [575, 248] width 1150 height 497
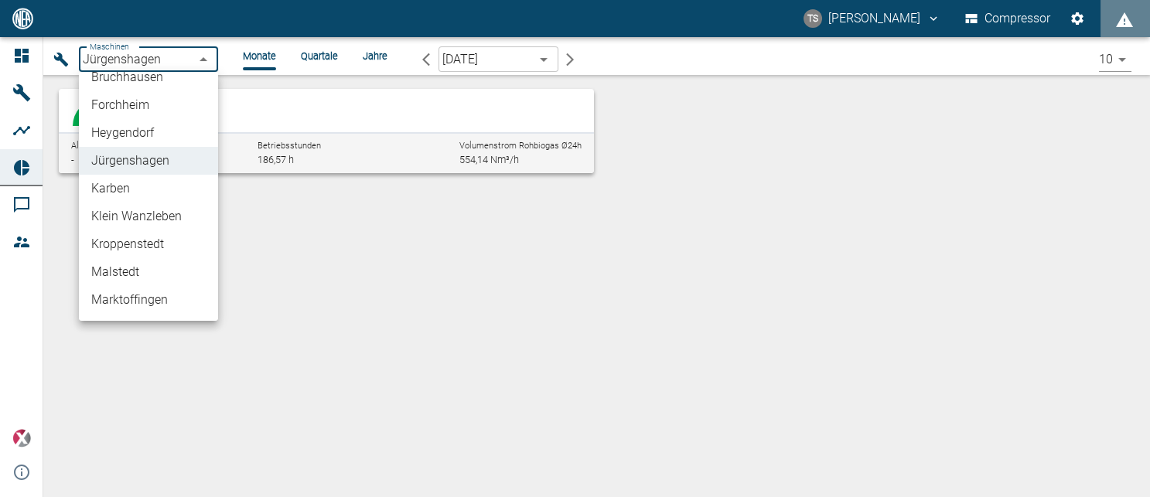
scroll to position [174, 0]
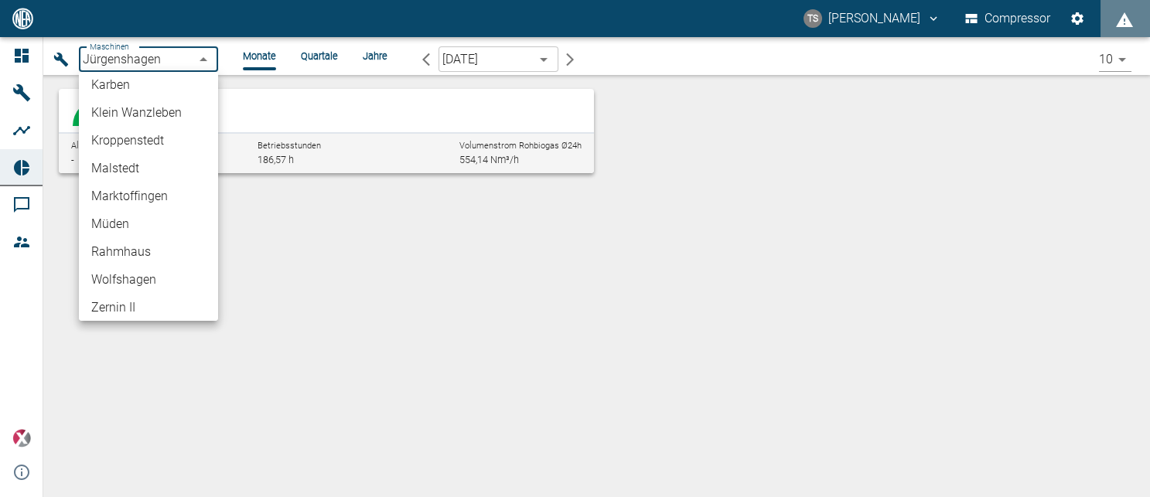
click at [131, 175] on li "Malstedt" at bounding box center [148, 169] width 139 height 28
type input "7747ba40-e576-478b-9025-d024c0c73310"
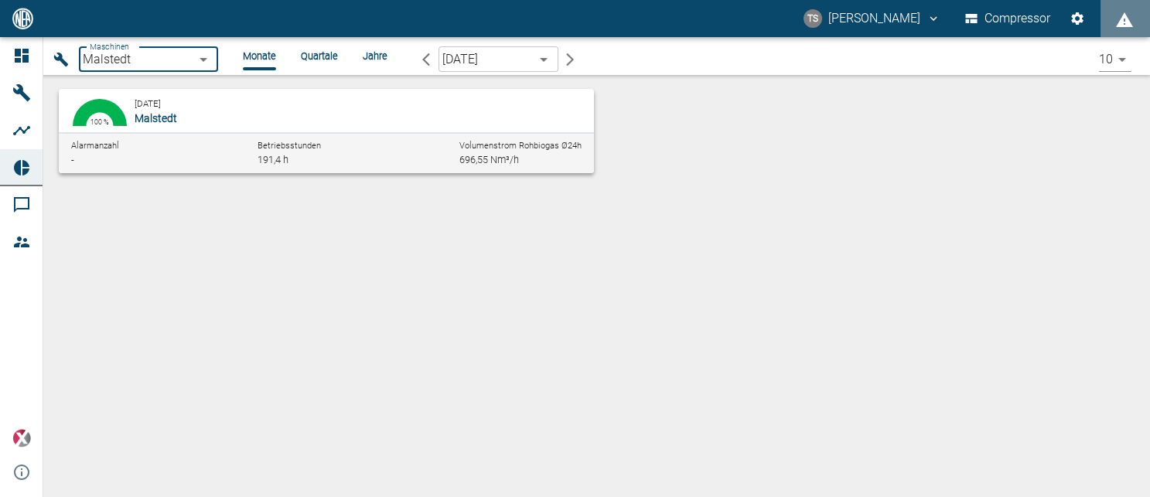
click at [311, 121] on p "Malstedt" at bounding box center [349, 118] width 429 height 15
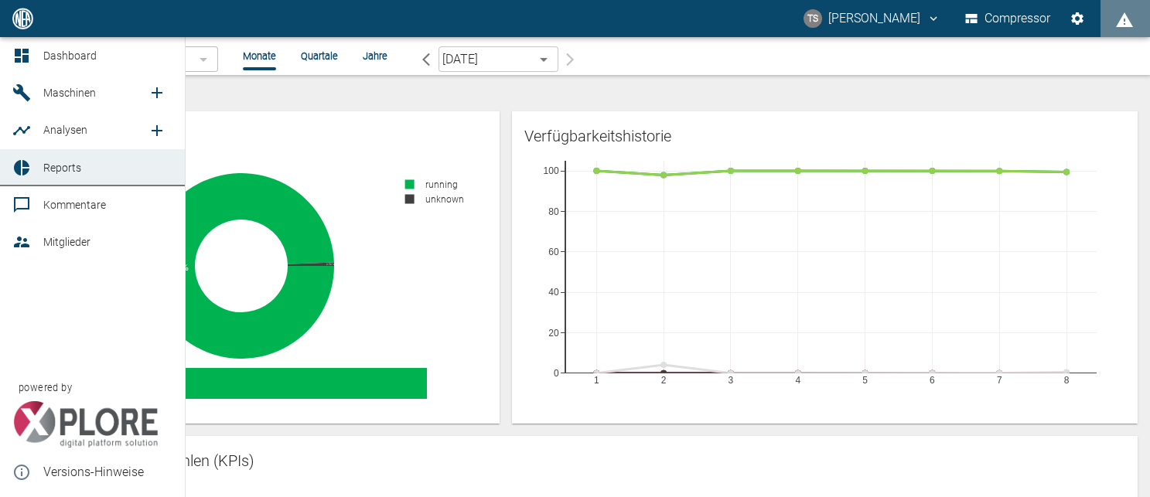
click at [22, 162] on icon at bounding box center [21, 167] width 19 height 19
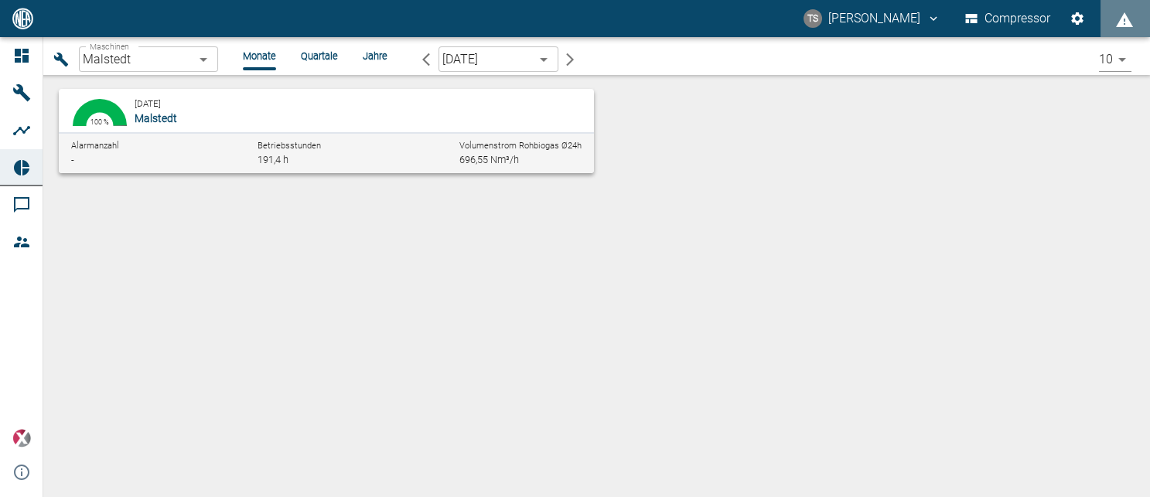
click at [194, 60] on body "TS [PERSON_NAME] Compressor Dashboard Maschinen Analysen Reports Kommentare Mit…" at bounding box center [575, 248] width 1150 height 497
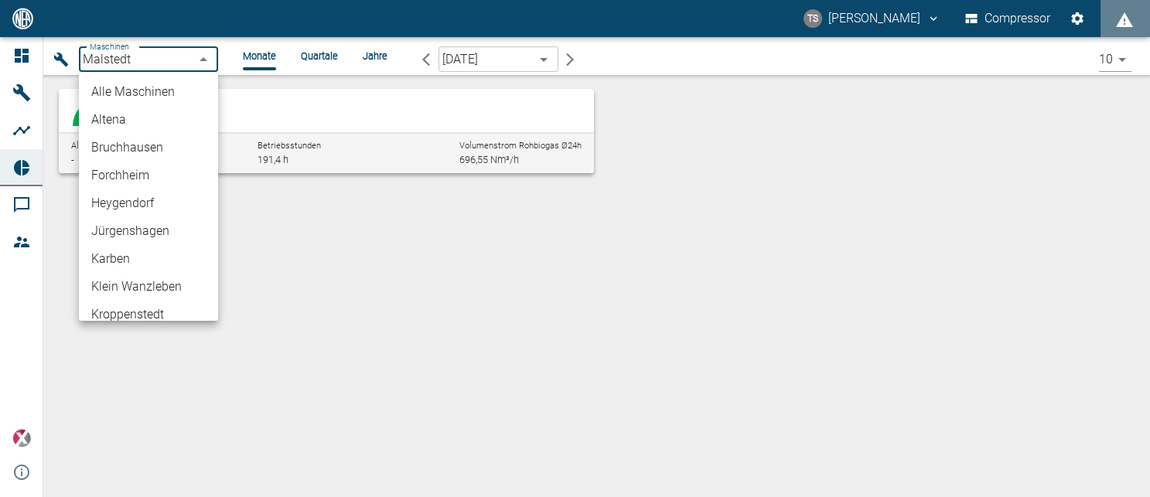
click at [152, 148] on li "Bruchhausen" at bounding box center [148, 148] width 139 height 28
type input "af7d40c2-c812-4a17-a281-d871ce7187b0"
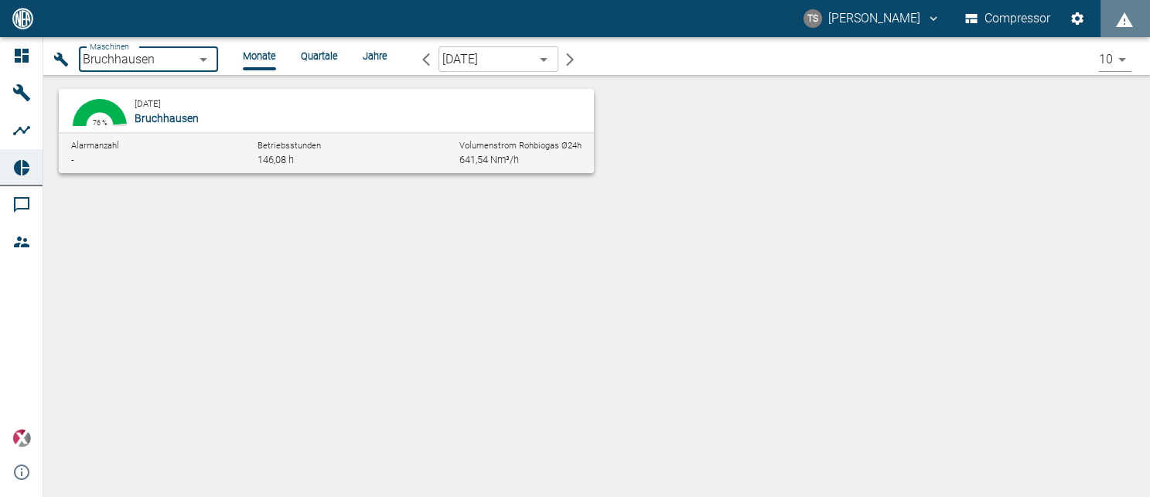
click at [172, 93] on button "76.06 % 2.22 % 76 % [DATE] Bruchhausen Alarmanzahl - Betriebsstunden 146,08 h V…" at bounding box center [326, 131] width 535 height 84
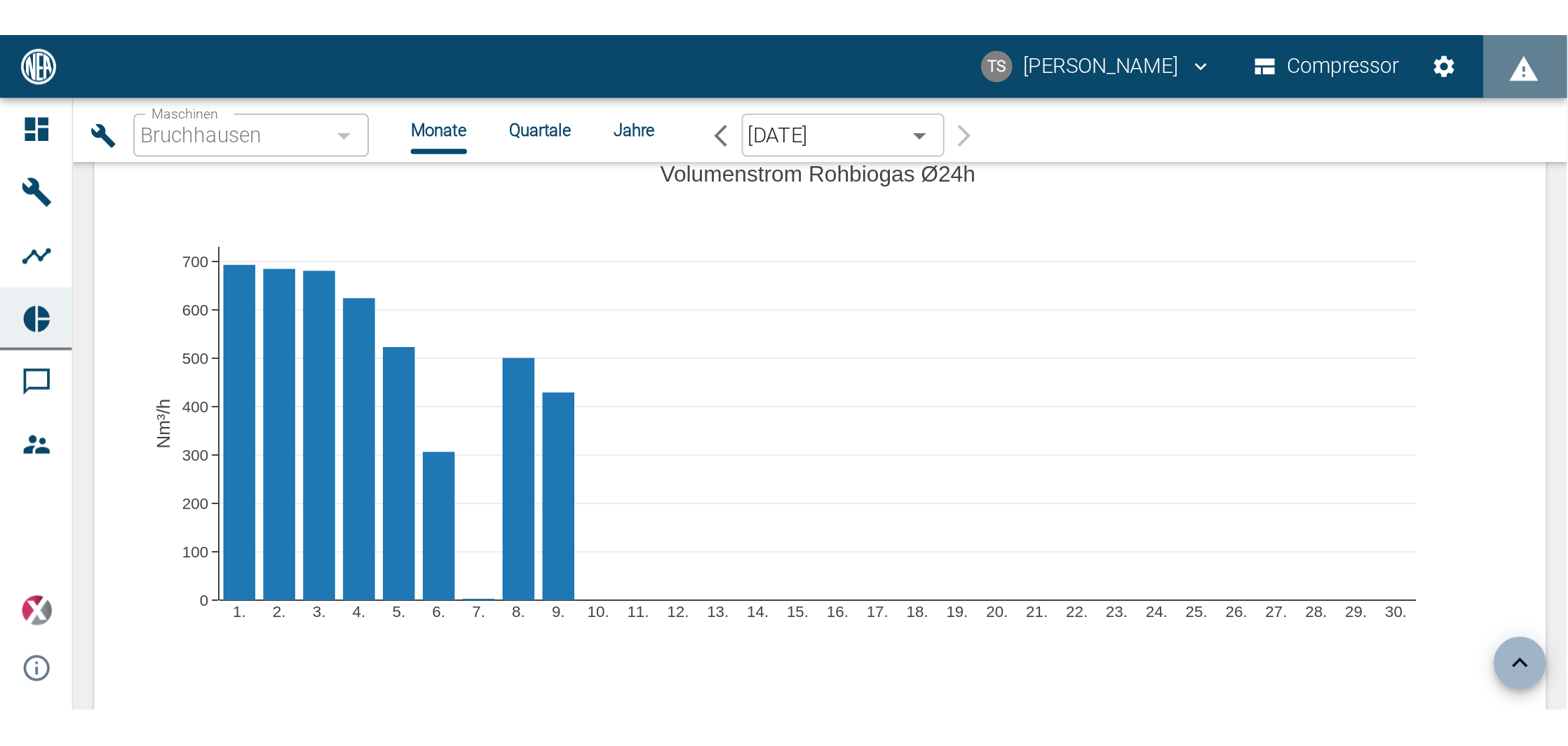
scroll to position [1027, 0]
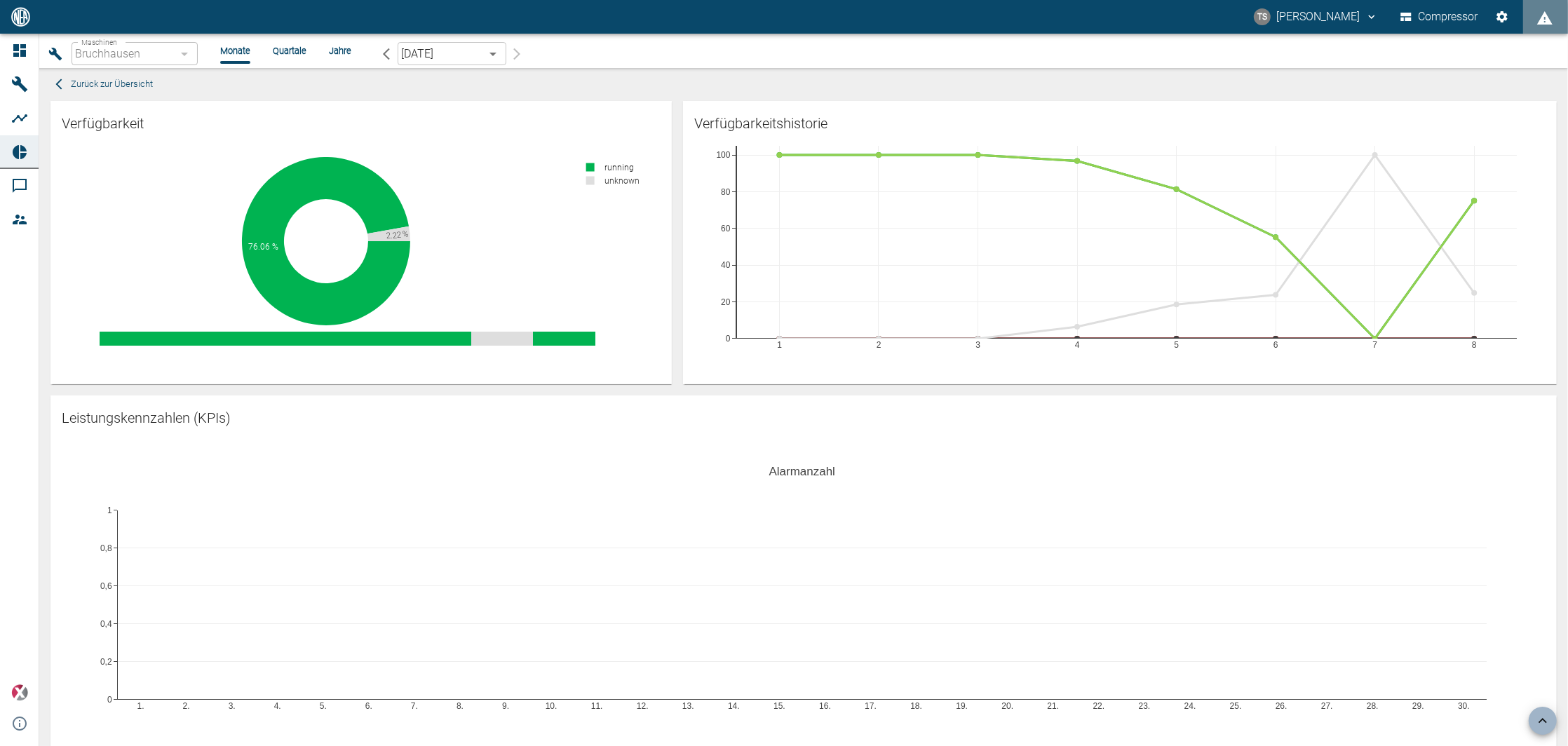
scroll to position [1027, 0]
